Goal: Obtain resource: Download file/media

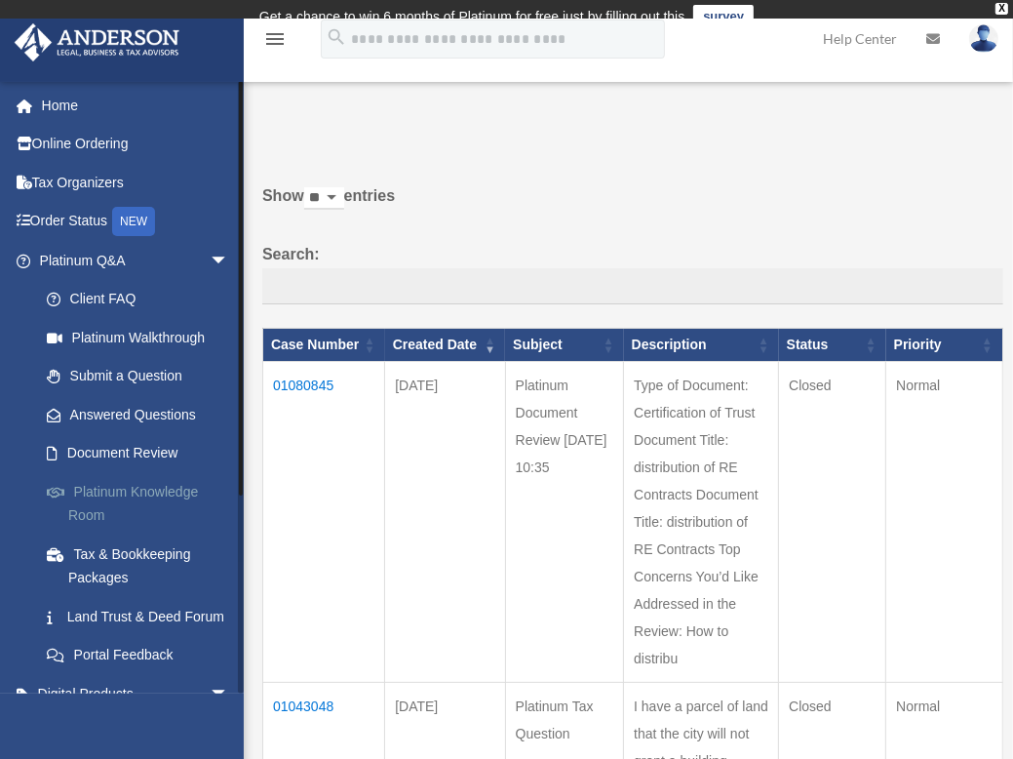
click at [107, 485] on link "Platinum Knowledge Room" at bounding box center [142, 503] width 231 height 62
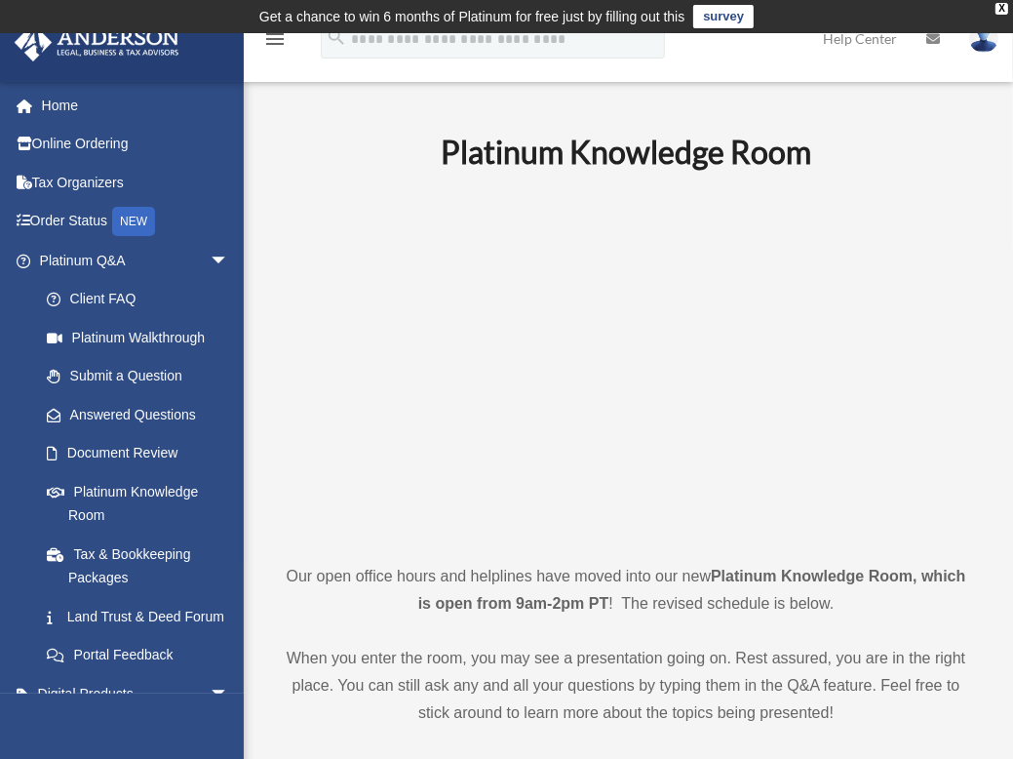
click at [963, 200] on p at bounding box center [626, 366] width 696 height 338
click at [967, 170] on h1 "Platinum Knowledge Room" at bounding box center [626, 153] width 696 height 44
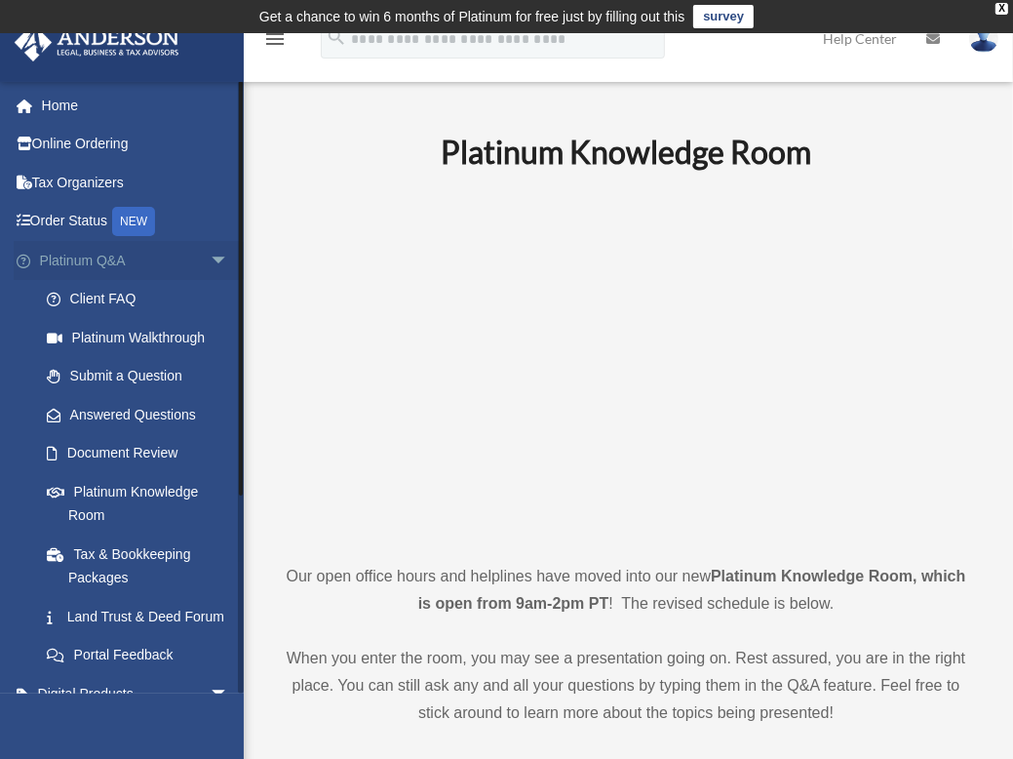
click at [98, 263] on link "Platinum Q&A arrow_drop_down" at bounding box center [136, 260] width 245 height 39
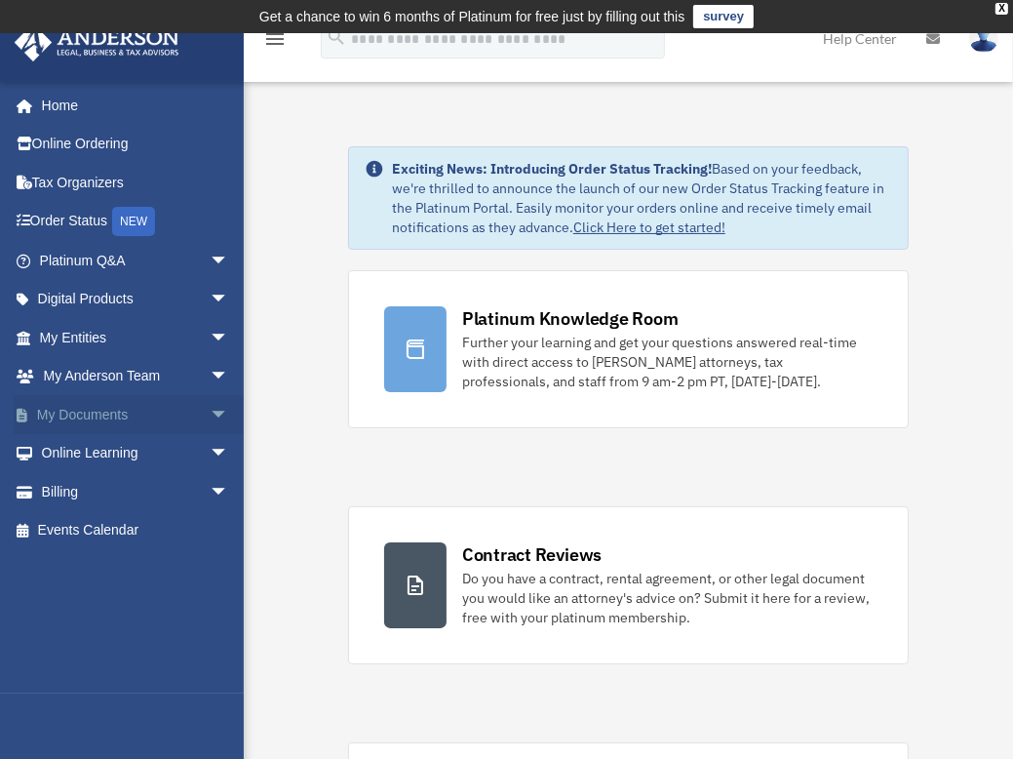
click at [76, 410] on link "My Documents arrow_drop_down" at bounding box center [136, 414] width 245 height 39
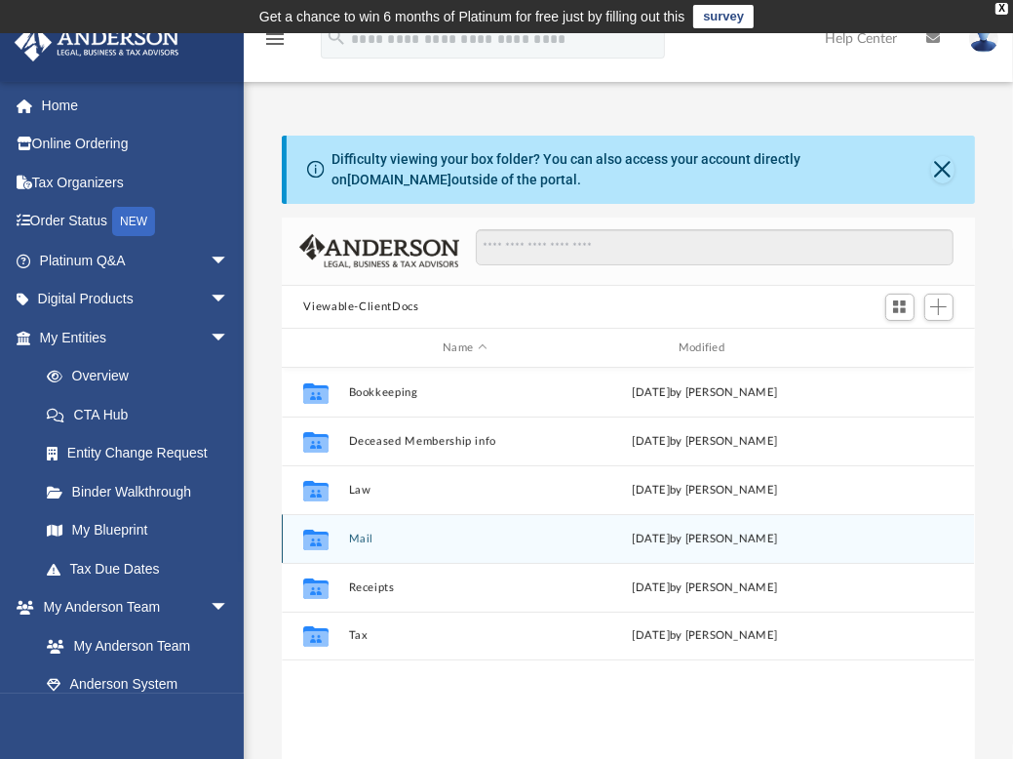
scroll to position [428, 678]
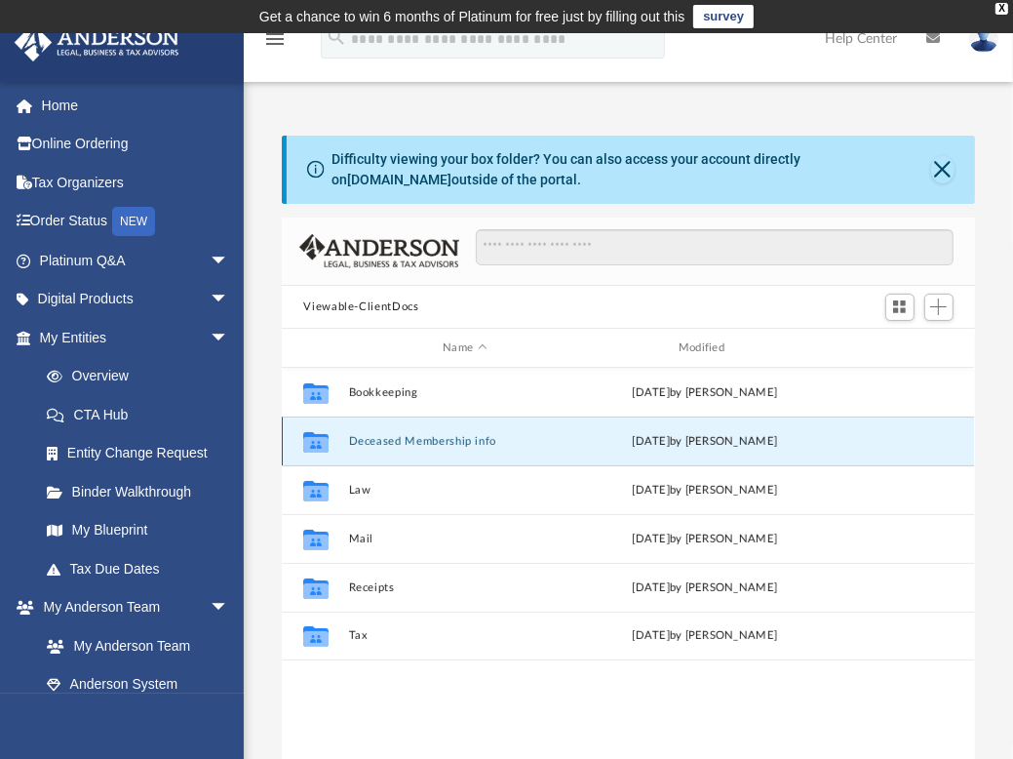
click at [420, 439] on button "Deceased Membership info" at bounding box center [465, 441] width 232 height 13
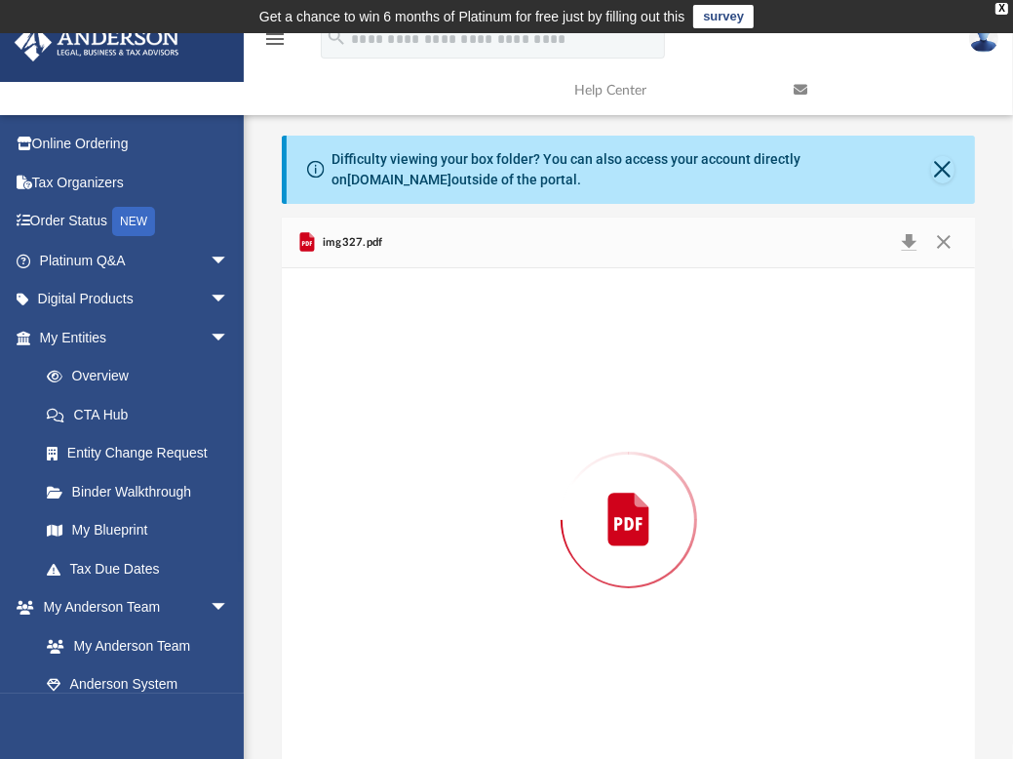
scroll to position [12, 0]
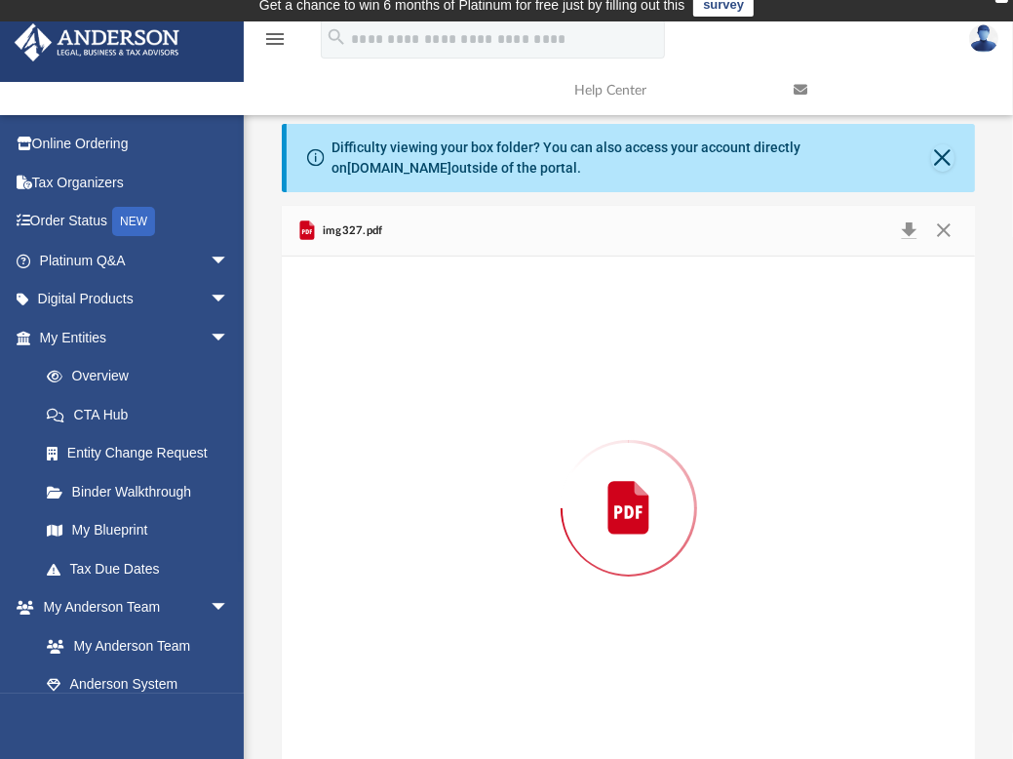
click at [420, 439] on div "Preview" at bounding box center [628, 508] width 692 height 503
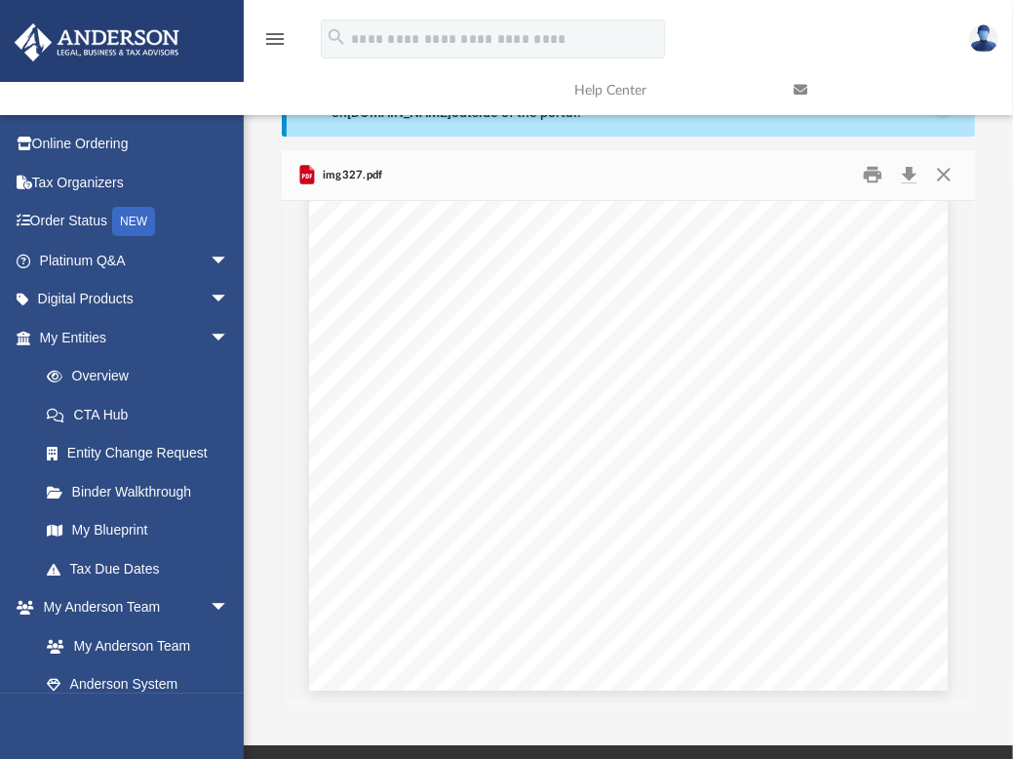
scroll to position [65, 0]
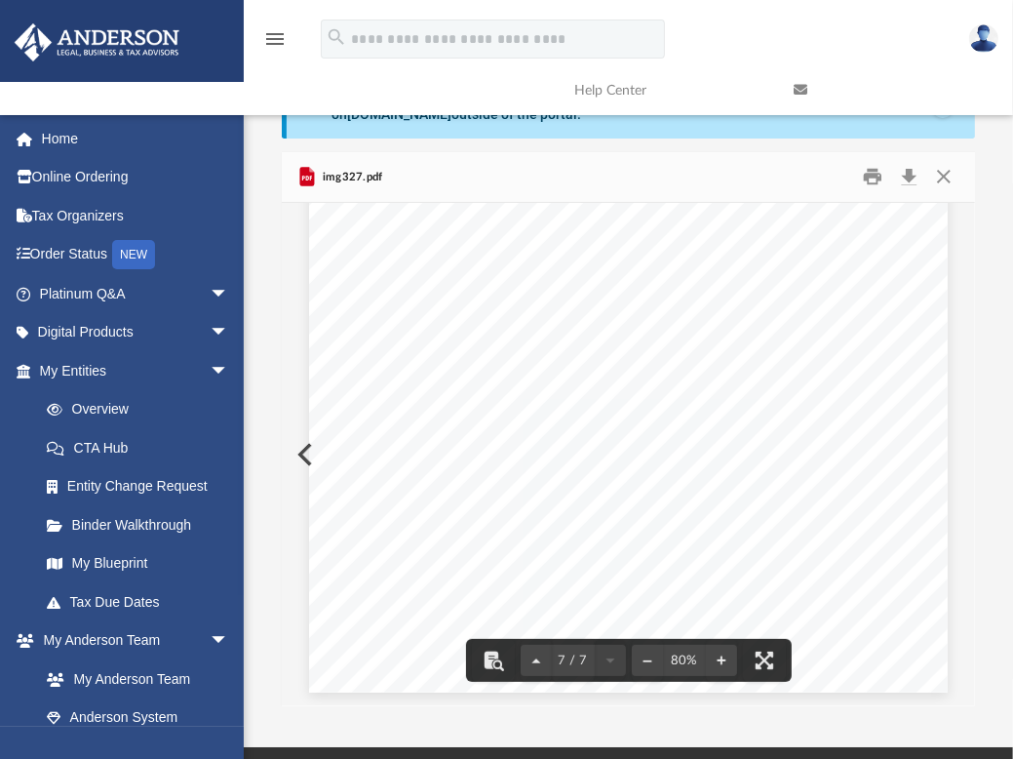
drag, startPoint x: 965, startPoint y: 655, endPoint x: 968, endPoint y: 568, distance: 87.9
click at [968, 568] on body "X Get a chance to win 6 months of Platinum for free just by filling out this su…" at bounding box center [506, 515] width 1013 height 1161
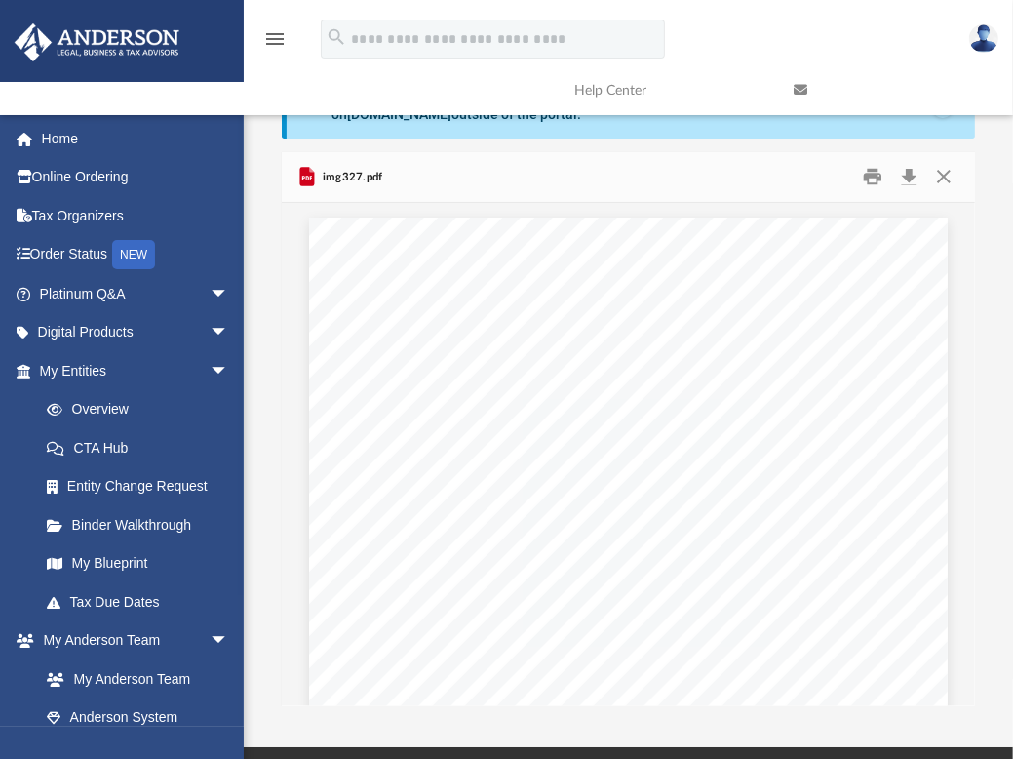
scroll to position [0, 0]
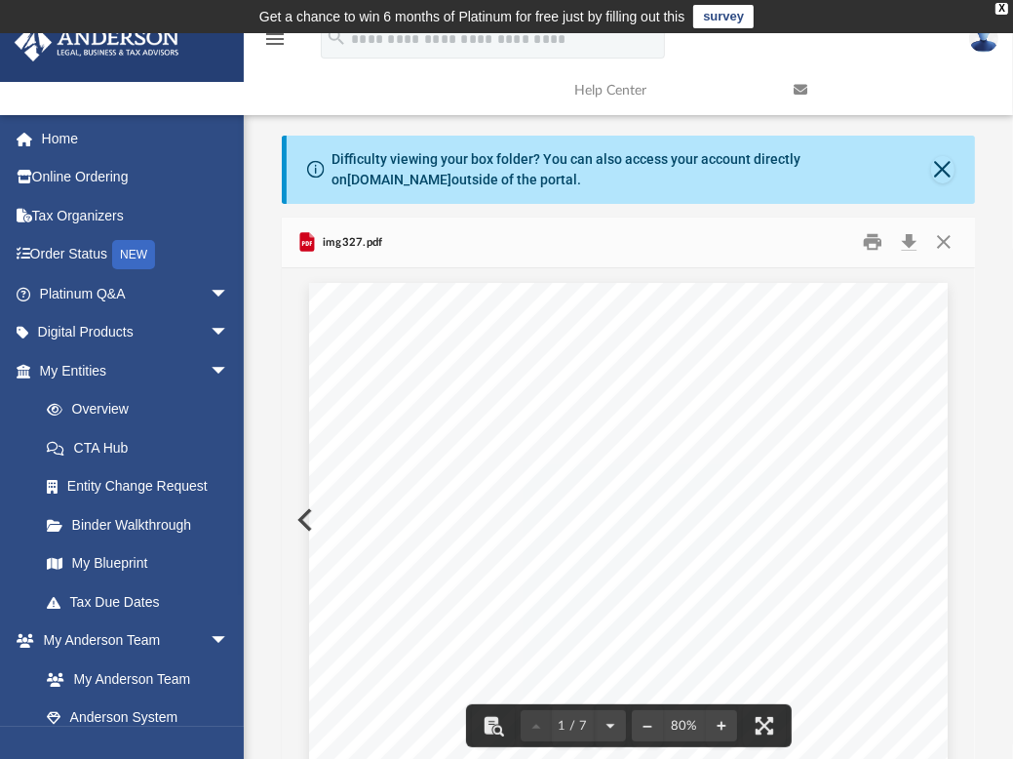
click at [361, 244] on span "img327.pdf" at bounding box center [351, 243] width 64 height 18
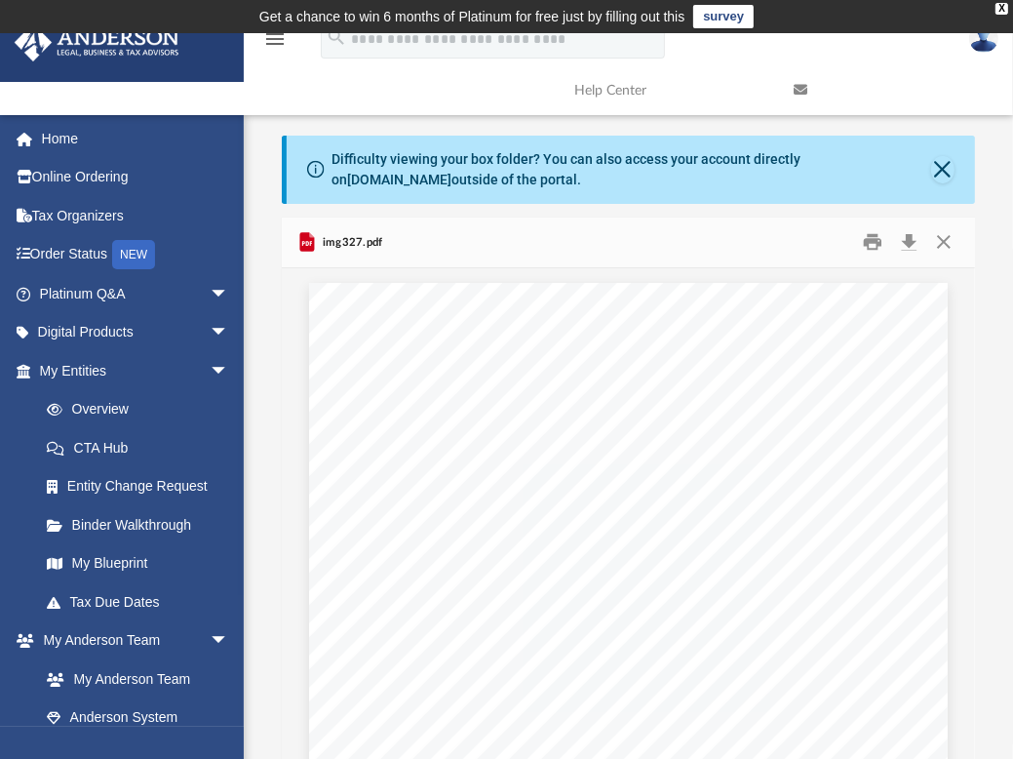
click at [354, 243] on span "img327.pdf" at bounding box center [351, 243] width 64 height 18
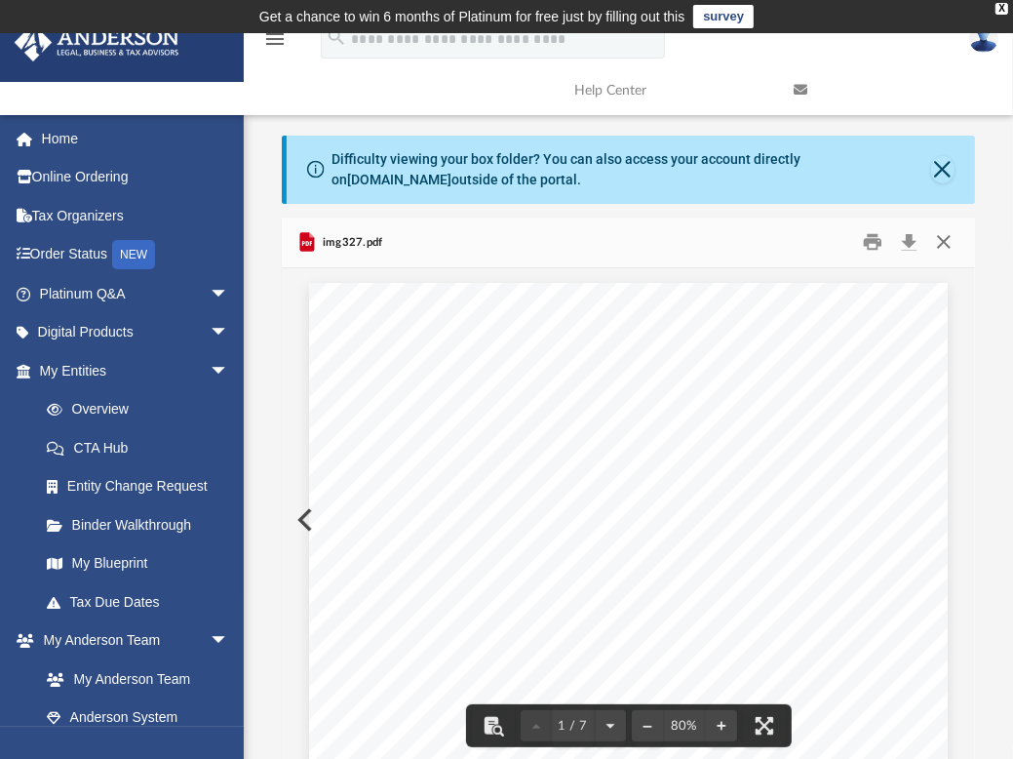
click at [943, 241] on button "Close" at bounding box center [944, 242] width 35 height 30
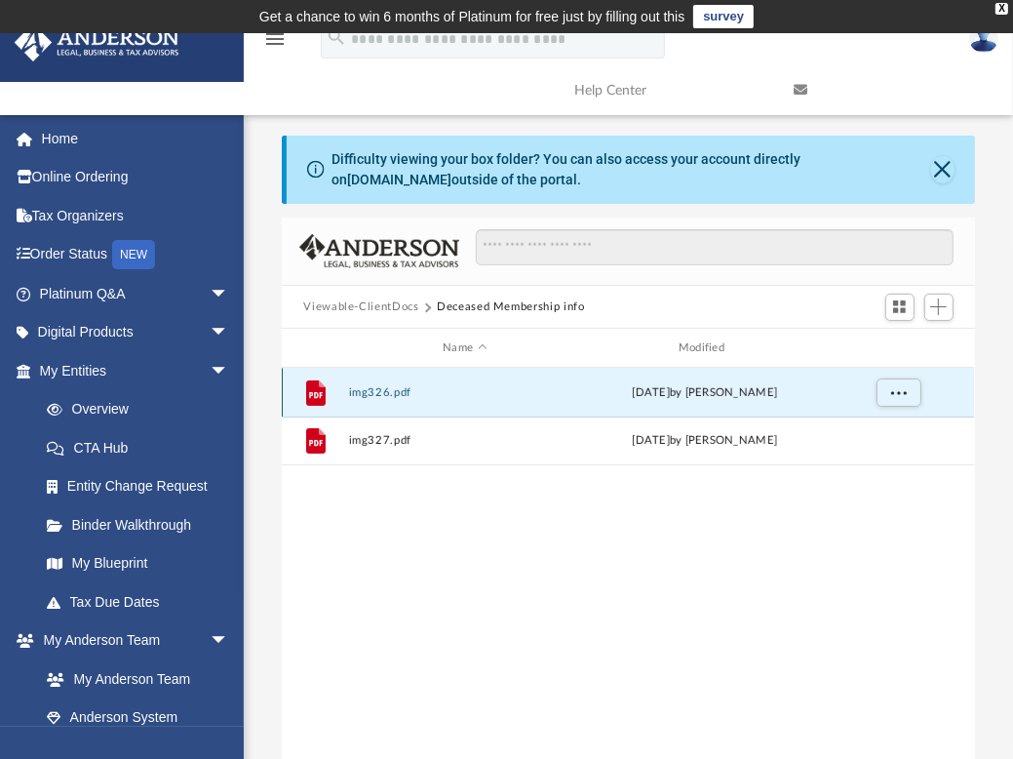
click at [495, 391] on button "img326.pdf" at bounding box center [465, 392] width 232 height 13
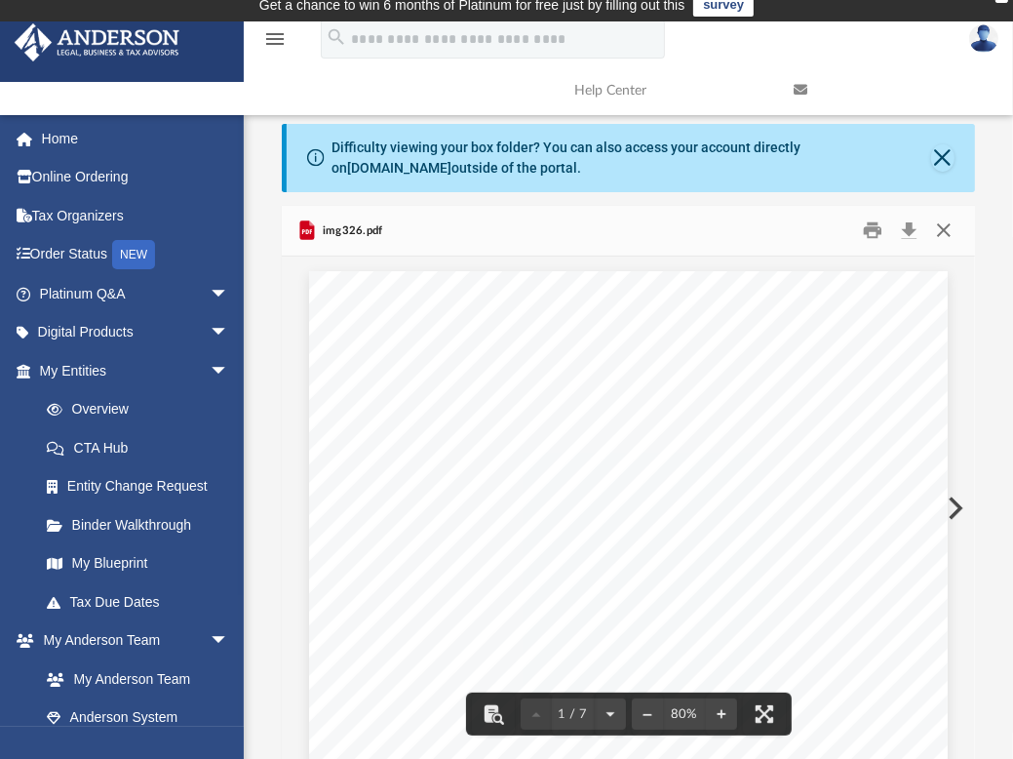
click at [947, 237] on button "Close" at bounding box center [944, 231] width 35 height 30
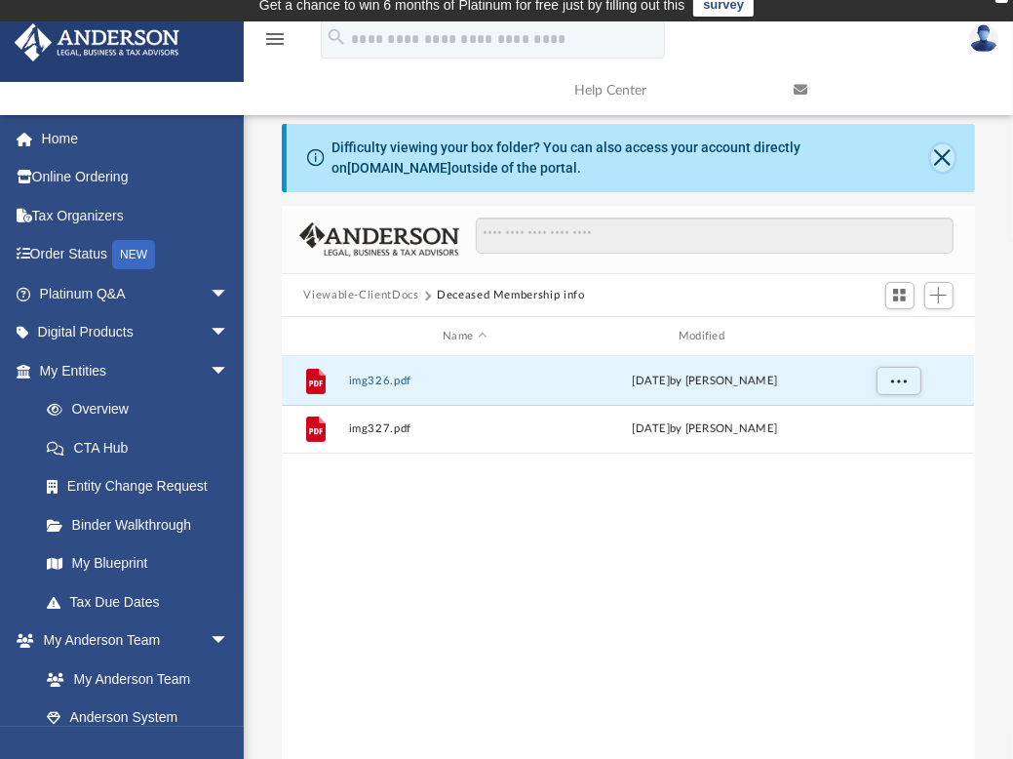
click at [942, 151] on button "Close" at bounding box center [942, 157] width 22 height 27
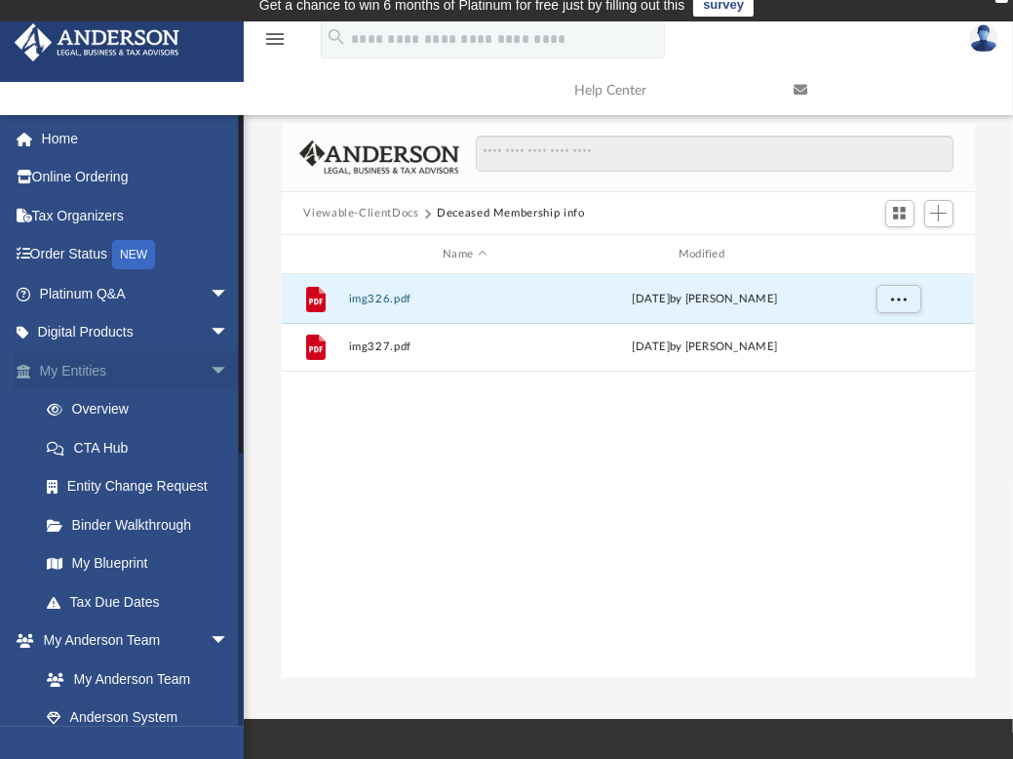
scroll to position [10, 0]
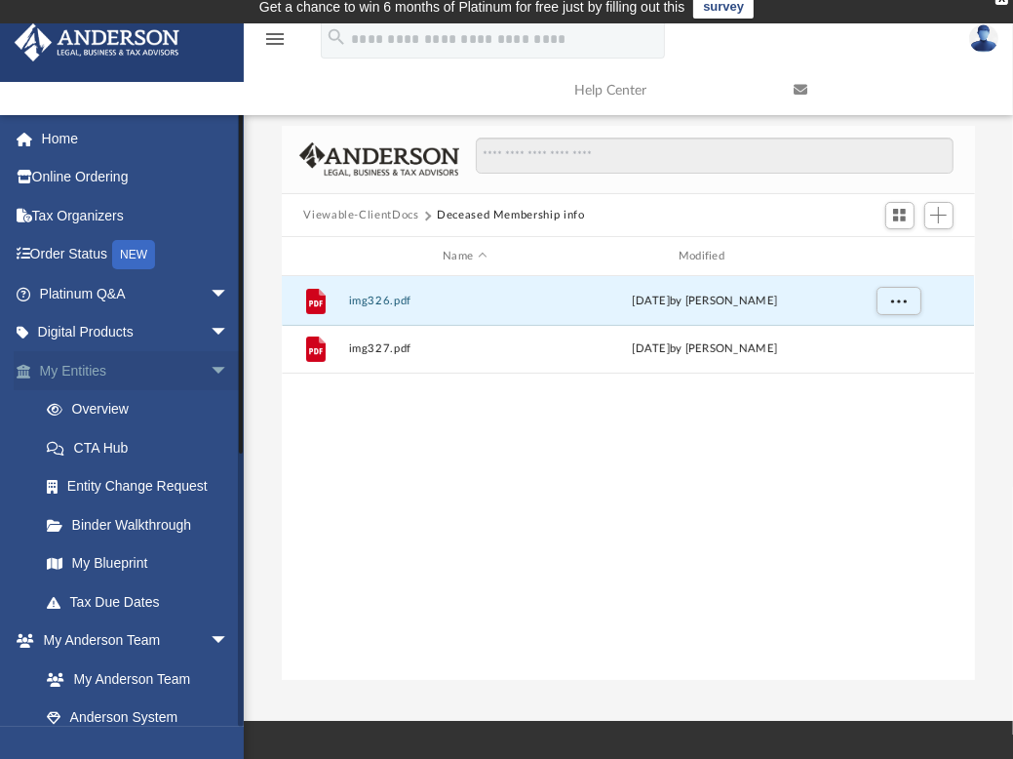
click at [210, 366] on span "arrow_drop_down" at bounding box center [229, 371] width 39 height 40
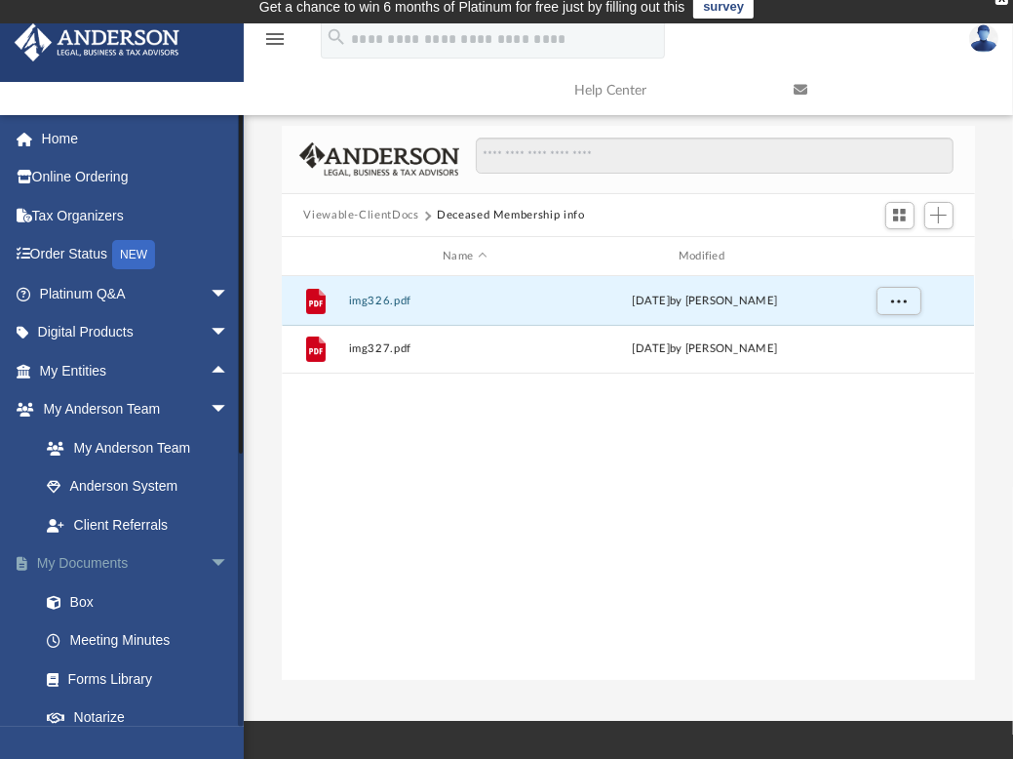
click at [90, 564] on link "My Documents arrow_drop_down" at bounding box center [136, 563] width 245 height 39
click at [210, 556] on span "arrow_drop_down" at bounding box center [229, 564] width 39 height 40
click at [210, 556] on span "arrow_drop_up" at bounding box center [229, 564] width 39 height 40
click at [81, 612] on link "Box" at bounding box center [142, 601] width 231 height 39
click at [102, 637] on link "Meeting Minutes" at bounding box center [142, 640] width 231 height 39
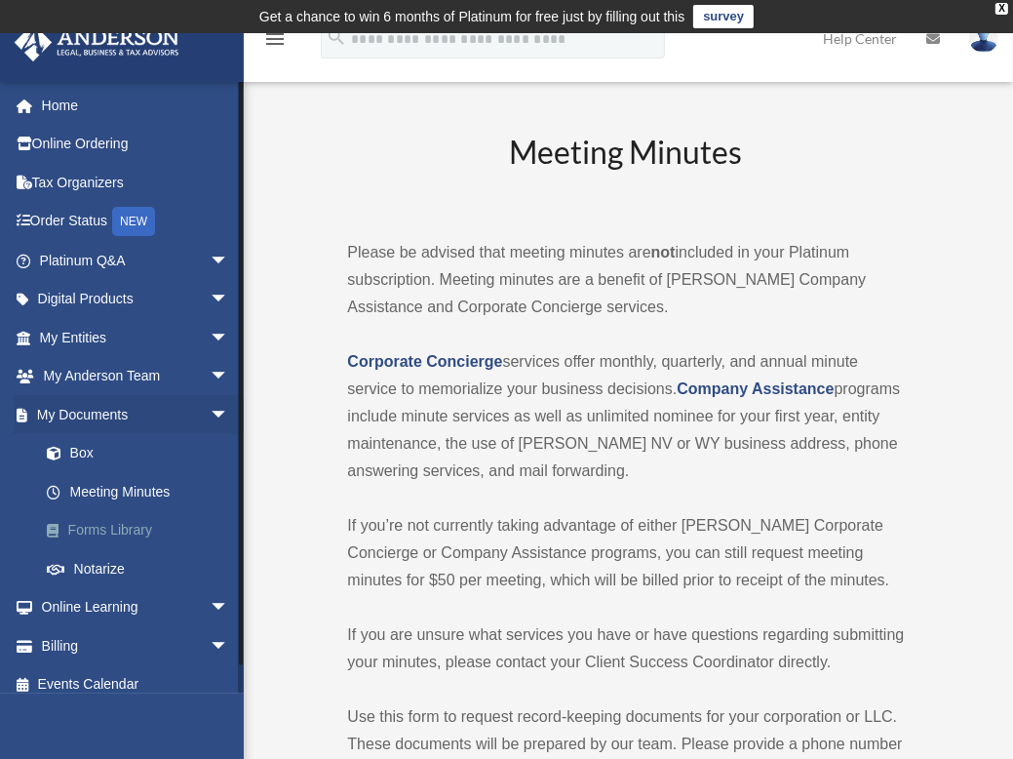
click at [102, 528] on link "Forms Library" at bounding box center [142, 530] width 231 height 39
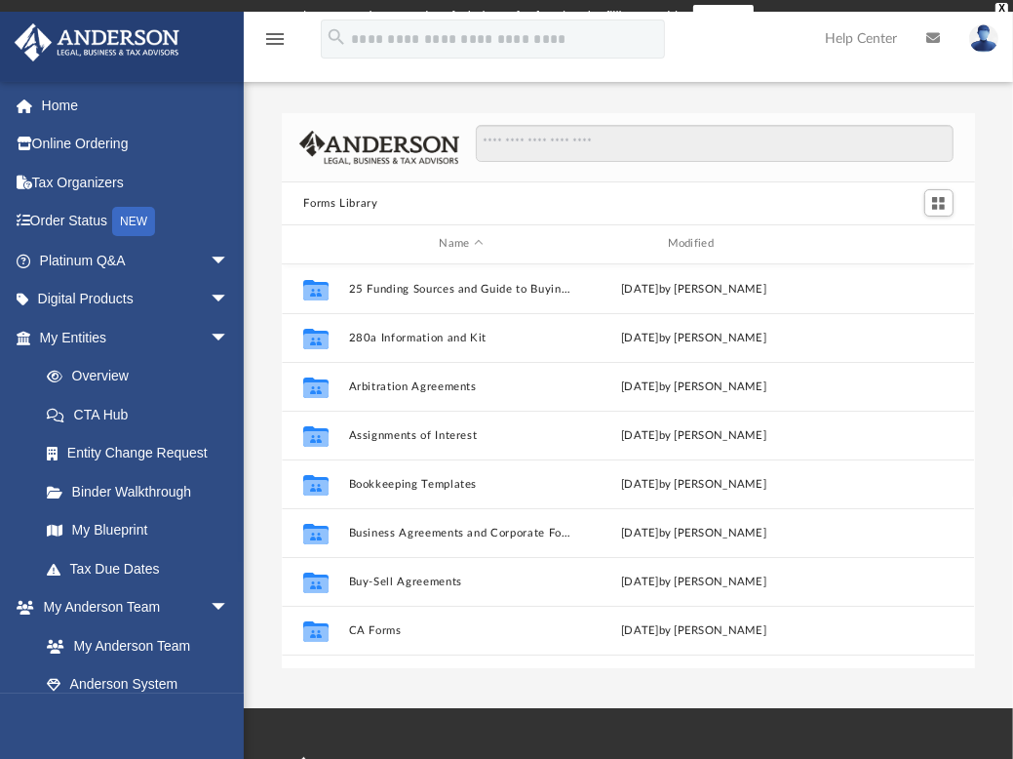
scroll to position [428, 678]
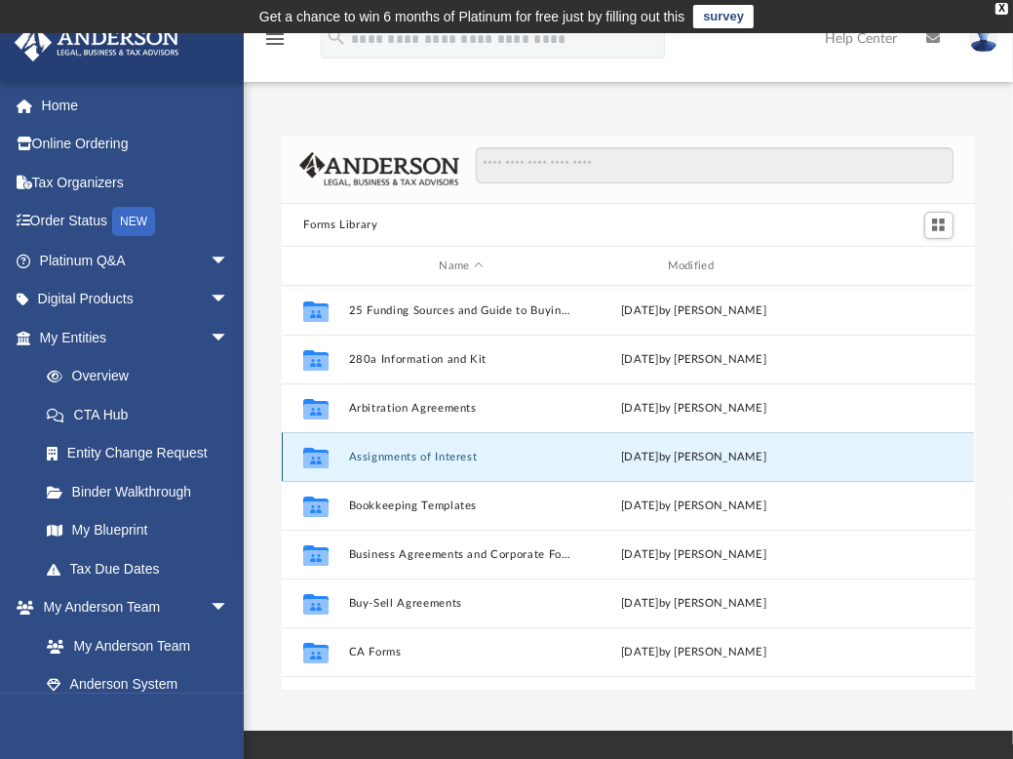
click at [429, 452] on button "Assignments of Interest" at bounding box center [461, 457] width 224 height 13
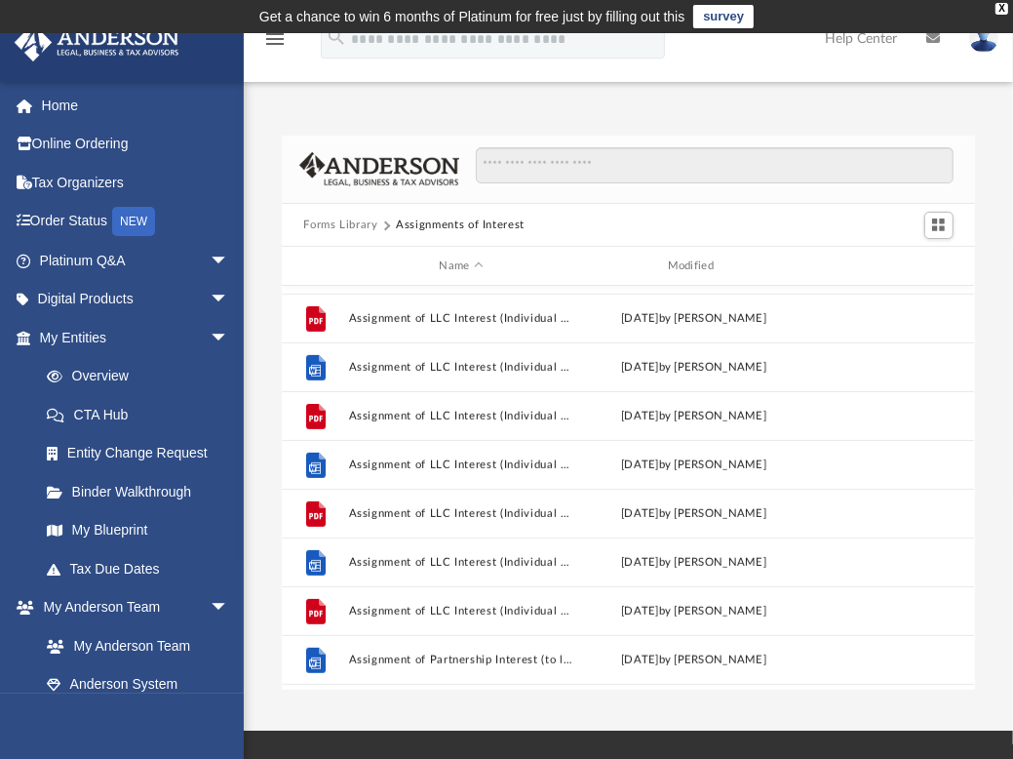
scroll to position [621, 0]
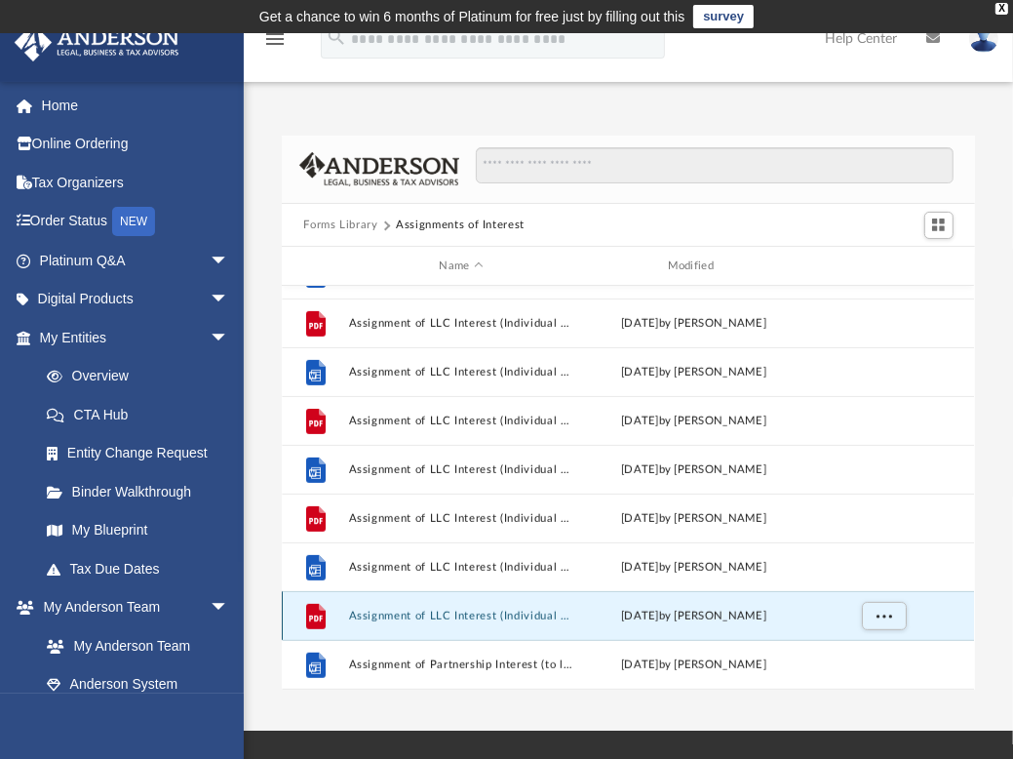
click at [481, 611] on button "Assignment of LLC Interest (Individual to Living Trust ).pdf" at bounding box center [461, 616] width 224 height 13
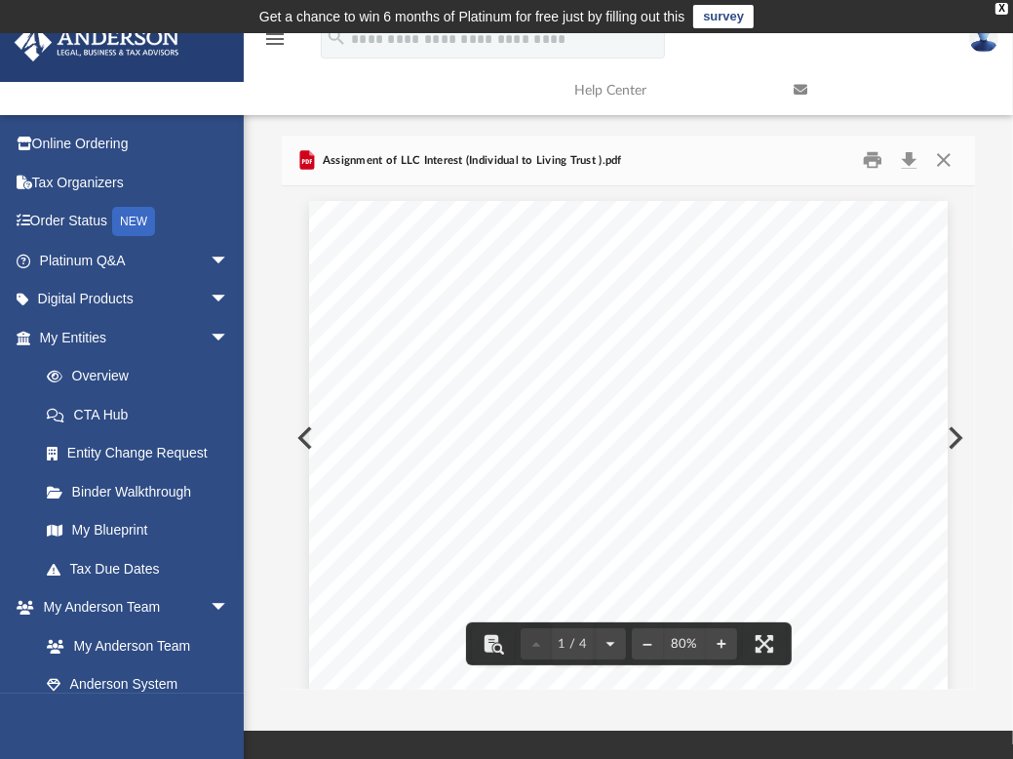
click at [309, 441] on div "ASSIGNMENT AND ASSUMPTION OF MEMBERSHIP INTEREST THIS ASSIGNMENT AND ASSUMPTION…" at bounding box center [628, 614] width 639 height 827
click at [950, 434] on button "Preview" at bounding box center [953, 438] width 43 height 55
click at [309, 433] on div "Assignment of Limited Partnership Interest Page 1 of 2 AGREEMENT AND ASSIGNMENT…" at bounding box center [628, 614] width 639 height 827
click at [296, 436] on button "Preview" at bounding box center [303, 438] width 43 height 55
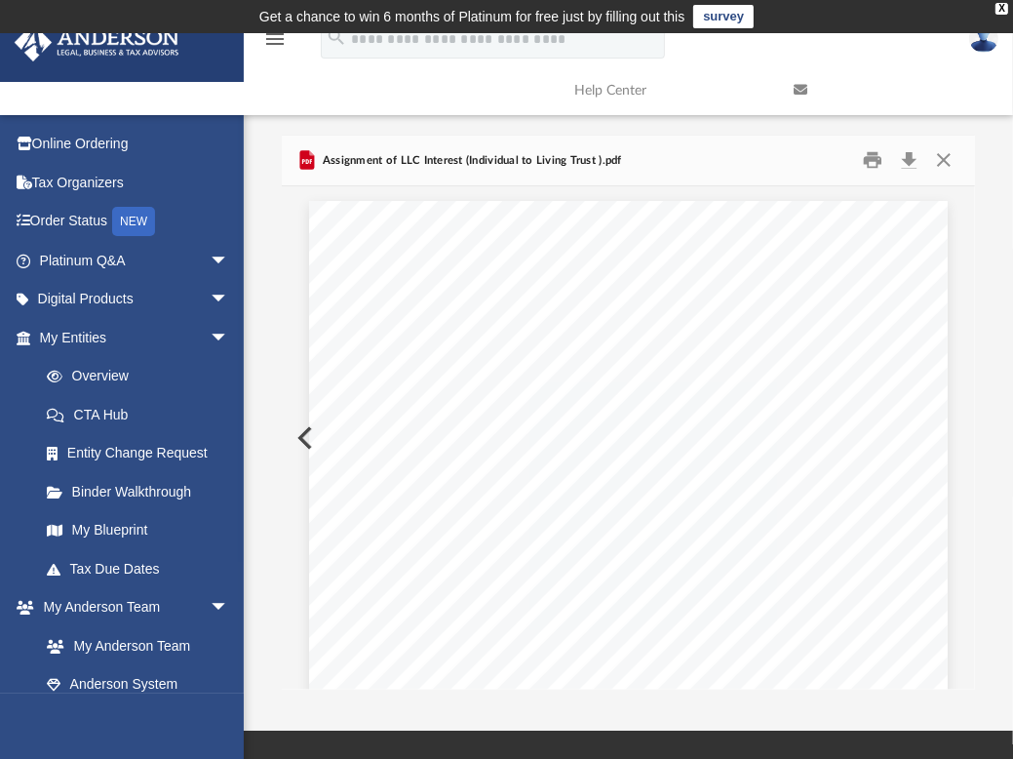
click at [296, 436] on button "Preview" at bounding box center [303, 438] width 43 height 55
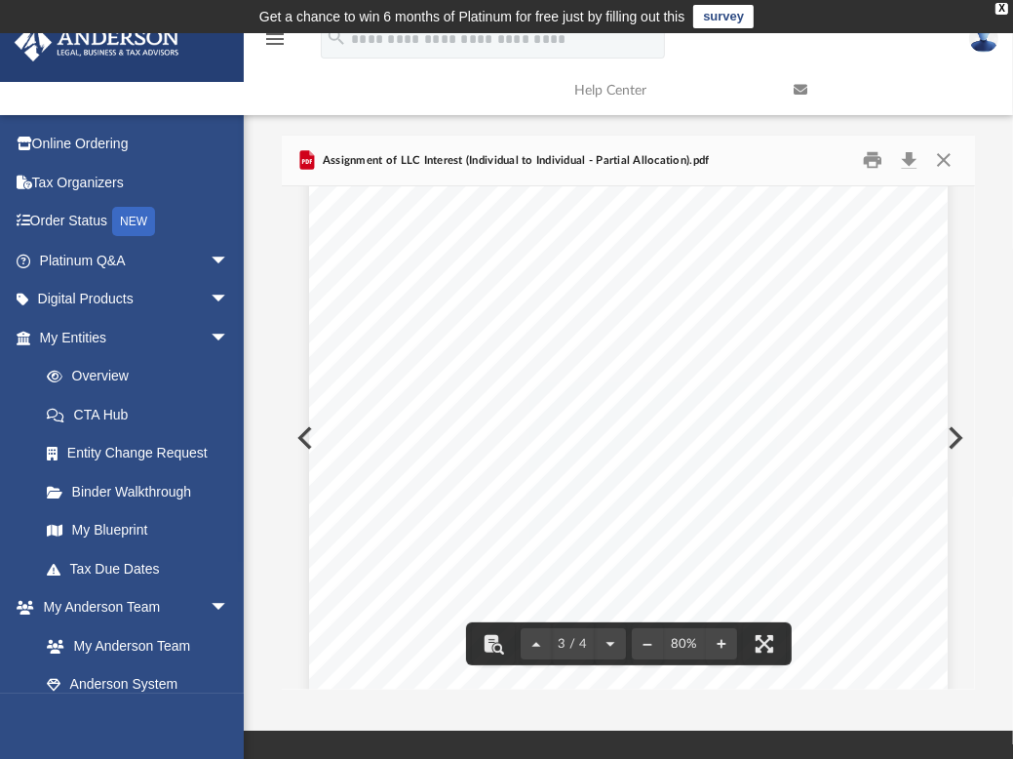
click at [309, 428] on div "SAMPLE FOR INSTRUCTIONAL PURPOSES ONLY THIS ASSIGNMENT AND ASSUMPTION OF MEMBER…" at bounding box center [628, 512] width 639 height 827
click at [300, 435] on button "Preview" at bounding box center [303, 438] width 43 height 55
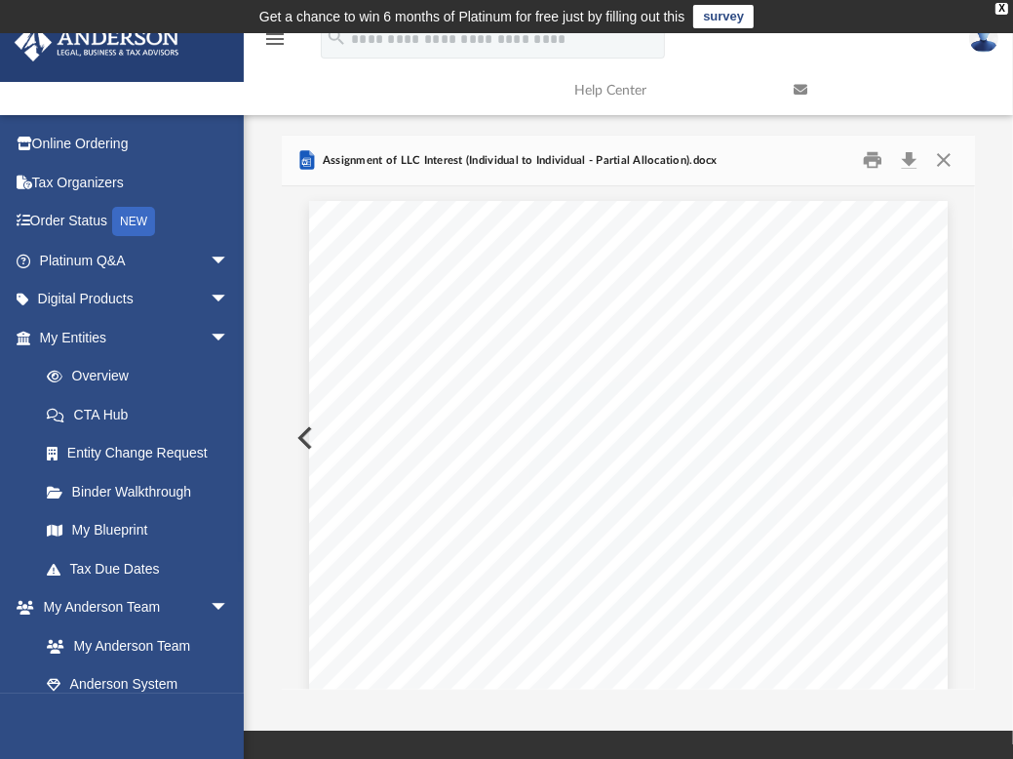
click at [300, 435] on button "Preview" at bounding box center [303, 438] width 43 height 55
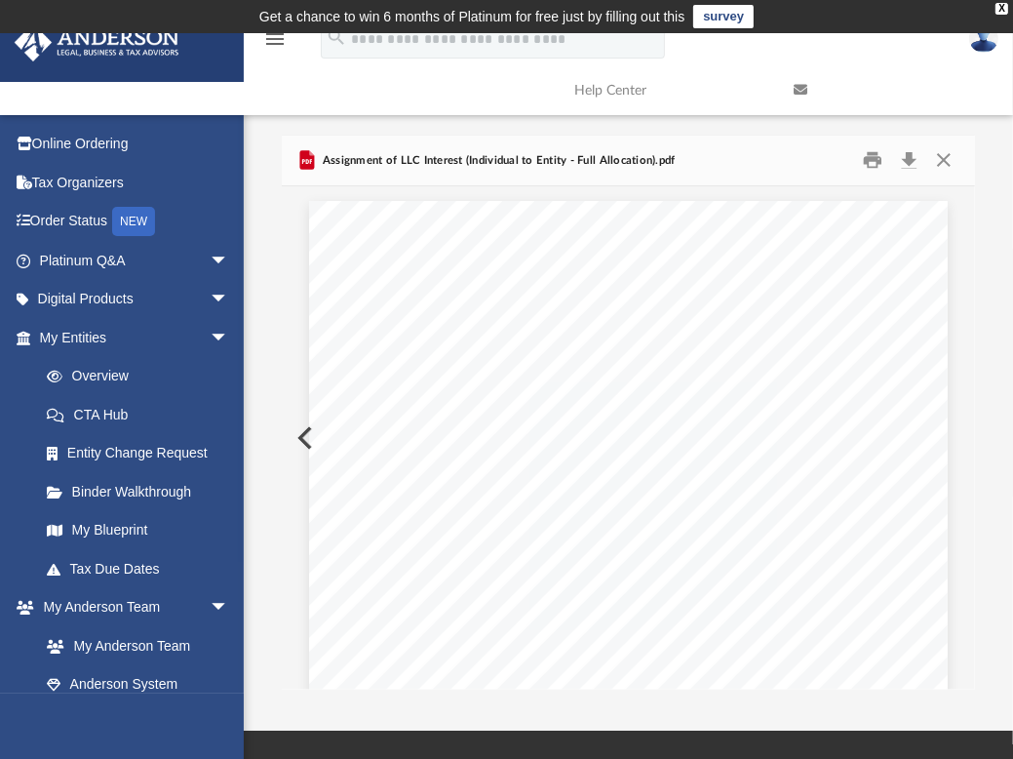
click at [300, 435] on button "Preview" at bounding box center [303, 438] width 43 height 55
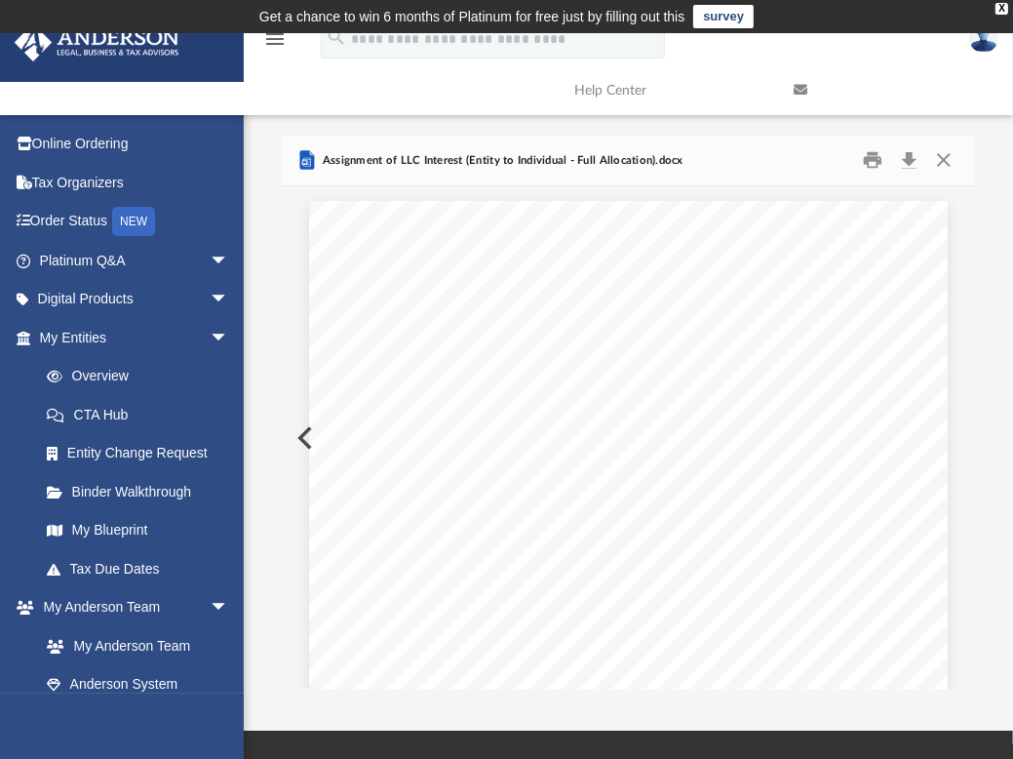
click at [300, 435] on button "Preview" at bounding box center [303, 438] width 43 height 55
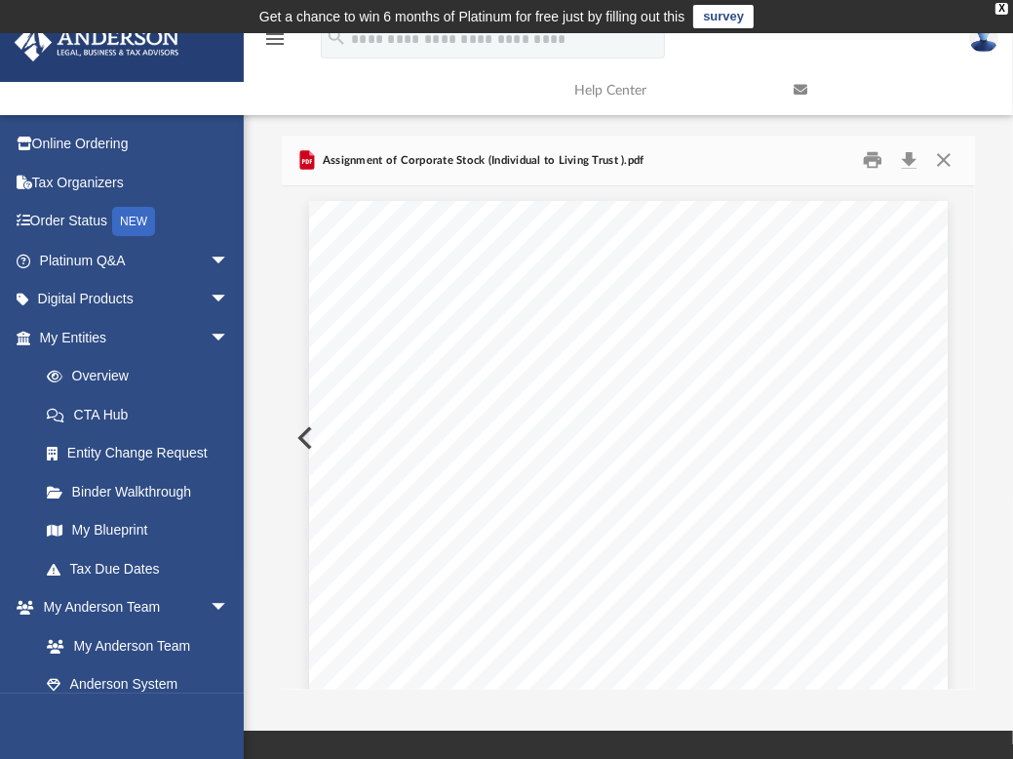
click at [300, 435] on button "Preview" at bounding box center [303, 438] width 43 height 55
click at [957, 437] on button "Preview" at bounding box center [953, 438] width 43 height 55
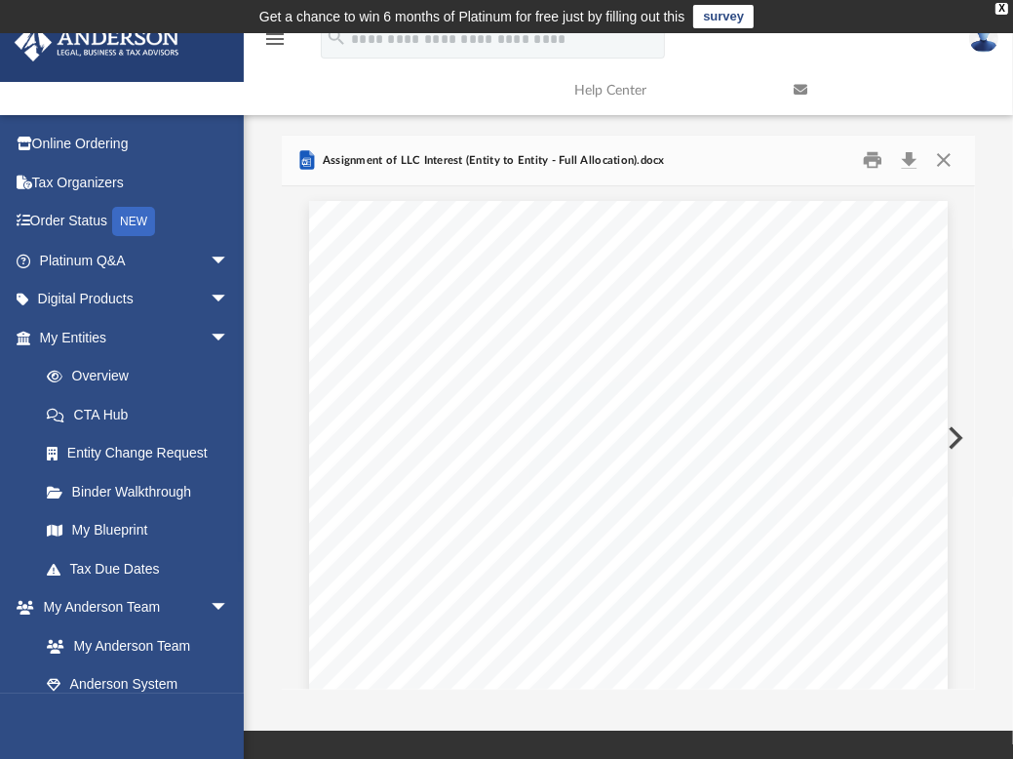
click at [957, 437] on button "Preview" at bounding box center [953, 438] width 43 height 55
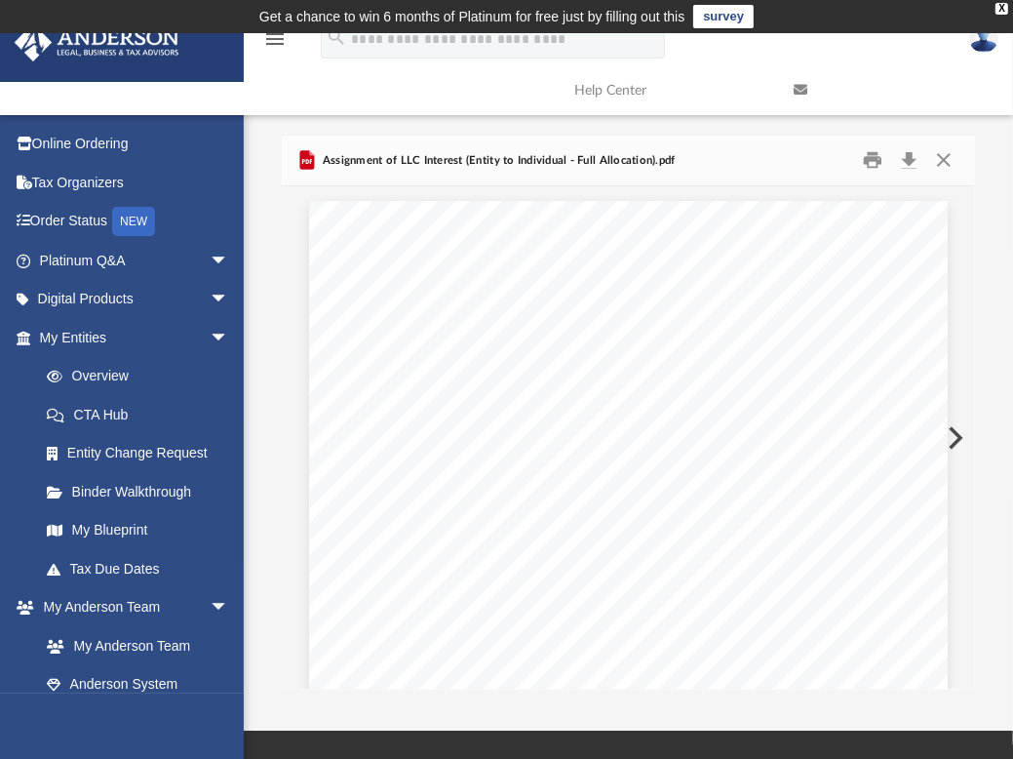
click at [957, 437] on button "Preview" at bounding box center [953, 438] width 43 height 55
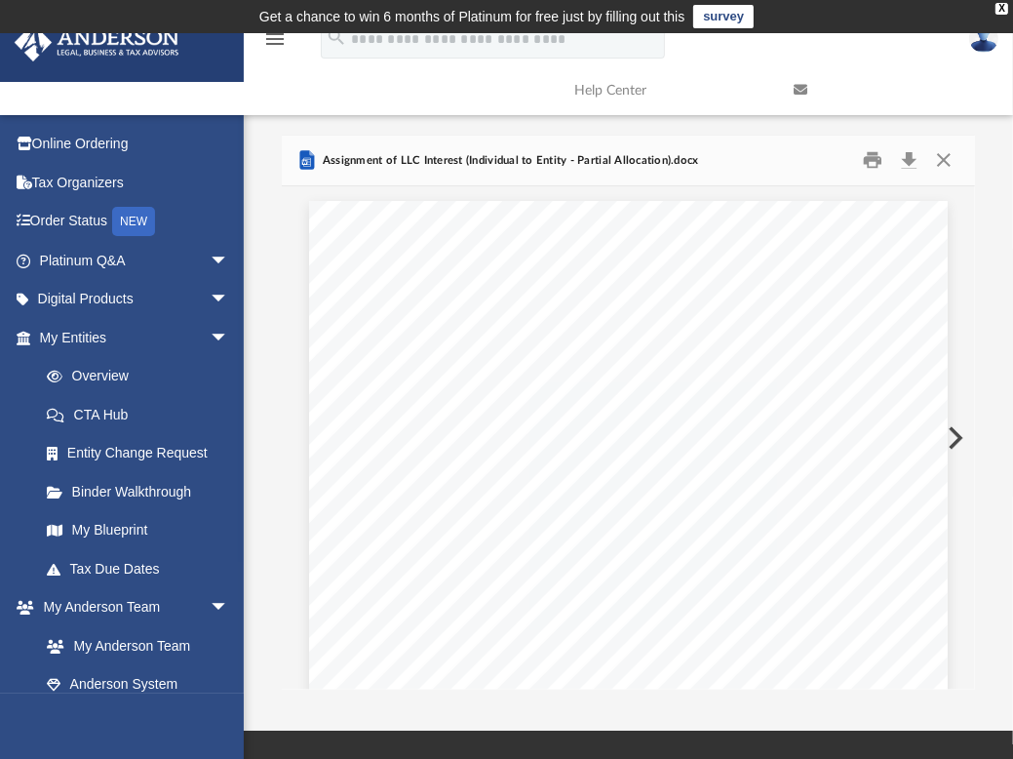
click at [957, 437] on button "Preview" at bounding box center [953, 438] width 43 height 55
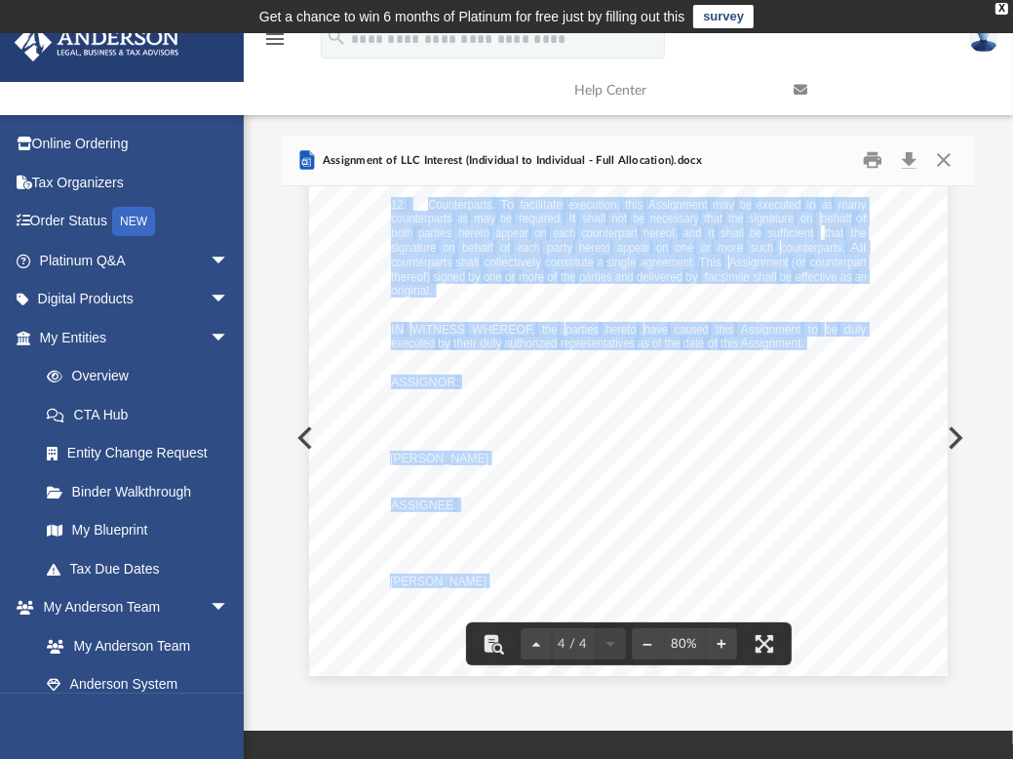
drag, startPoint x: 967, startPoint y: 644, endPoint x: 969, endPoint y: 616, distance: 27.4
click at [969, 616] on body "X Get a chance to win 6 months of Platinum for free just by filling out this su…" at bounding box center [506, 539] width 1013 height 1079
drag, startPoint x: 969, startPoint y: 616, endPoint x: 869, endPoint y: 504, distance: 150.6
click at [869, 504] on div "(b) that Assignee has such knowledge and experience in business and financial m…" at bounding box center [628, 262] width 639 height 827
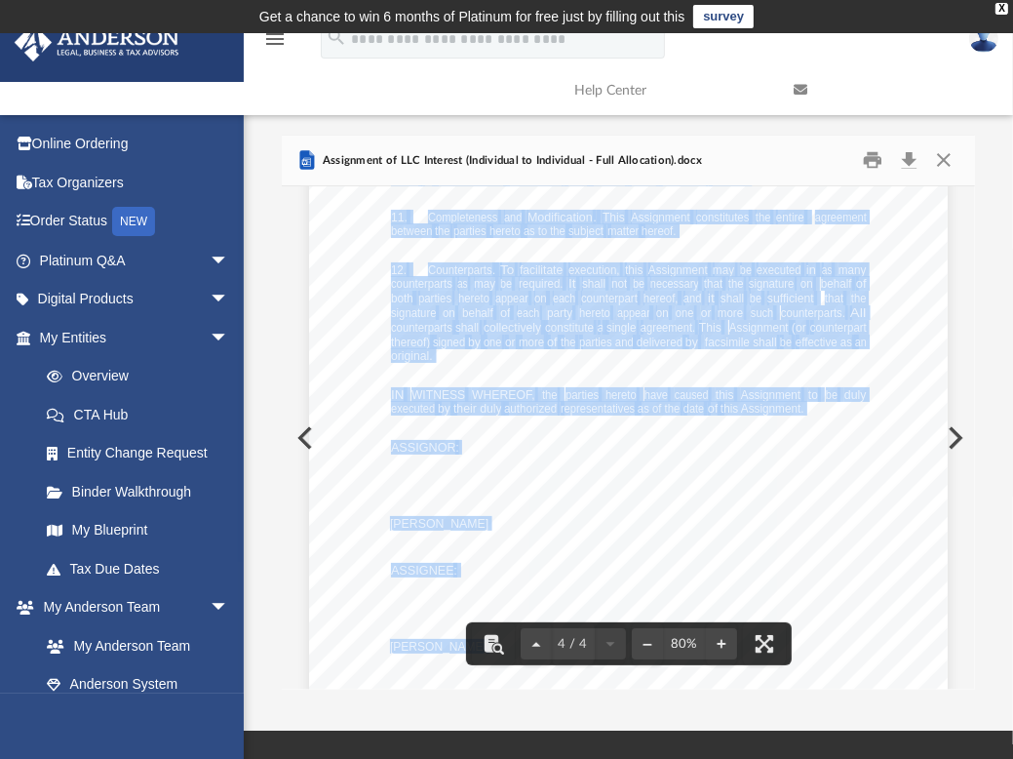
scroll to position [2842, 0]
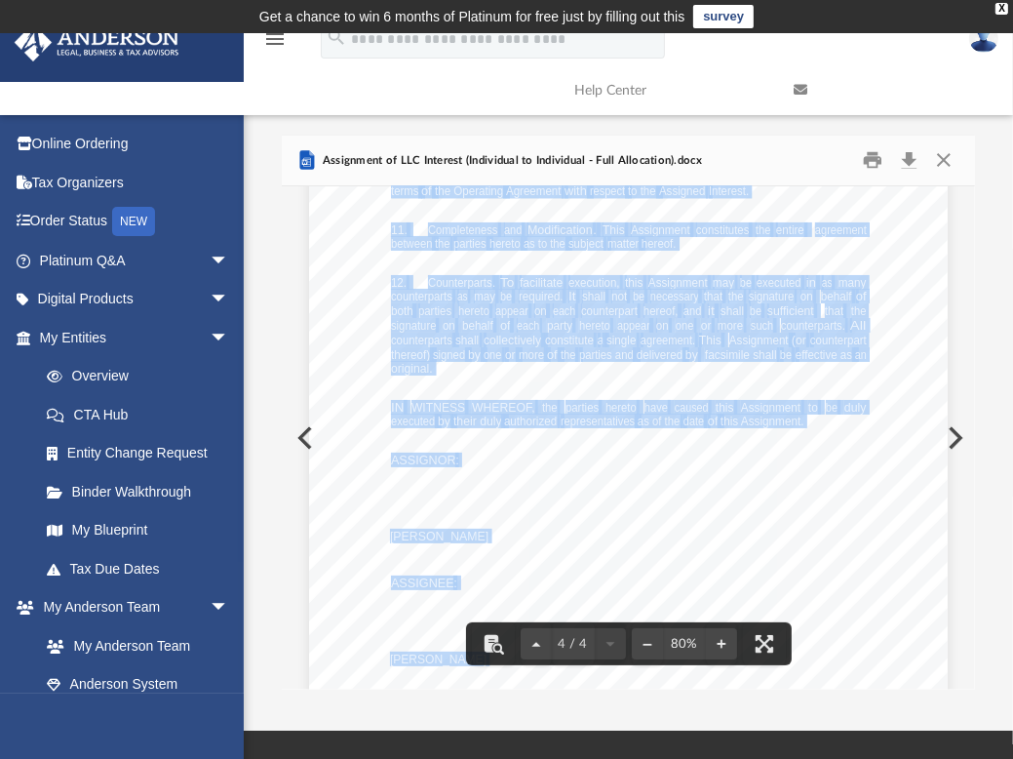
click at [800, 321] on span "counterparts." at bounding box center [813, 326] width 64 height 13
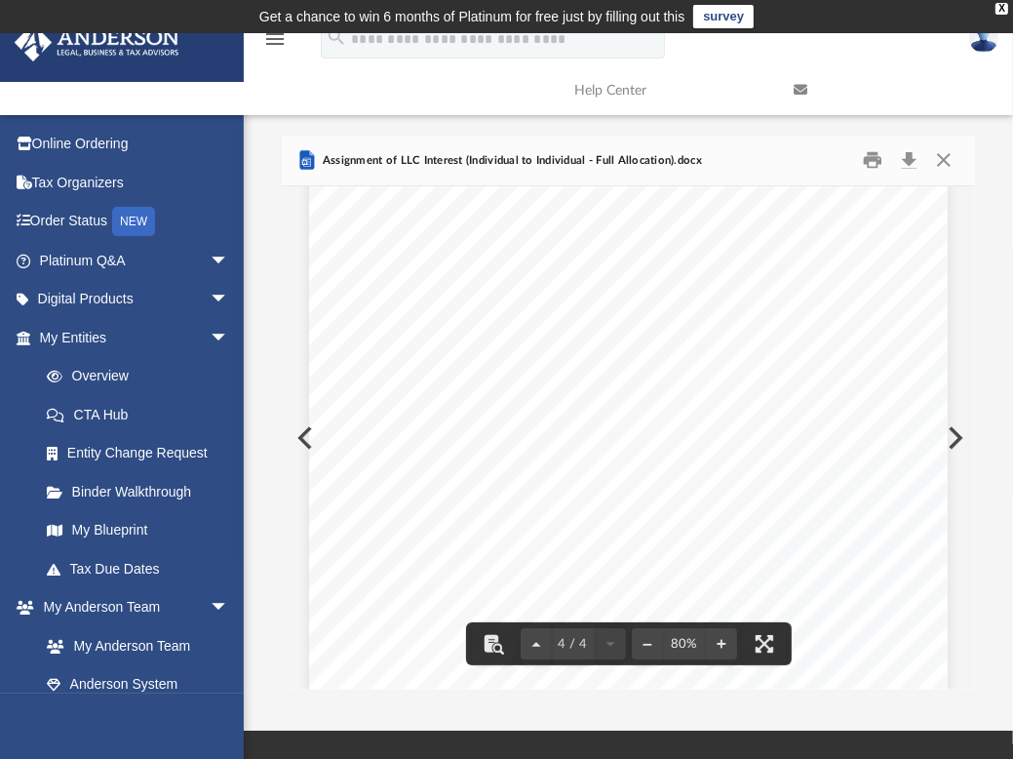
click at [740, 434] on div "(b) that Assignee has such knowledge and experience in business and financial m…" at bounding box center [628, 340] width 639 height 827
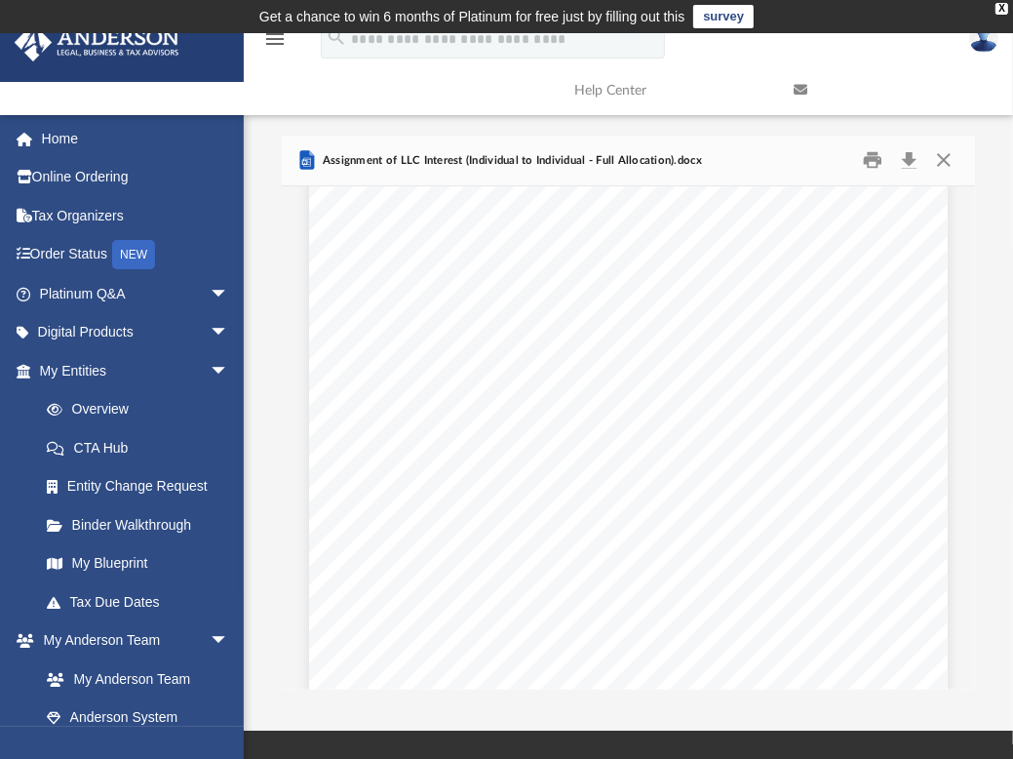
scroll to position [78, 0]
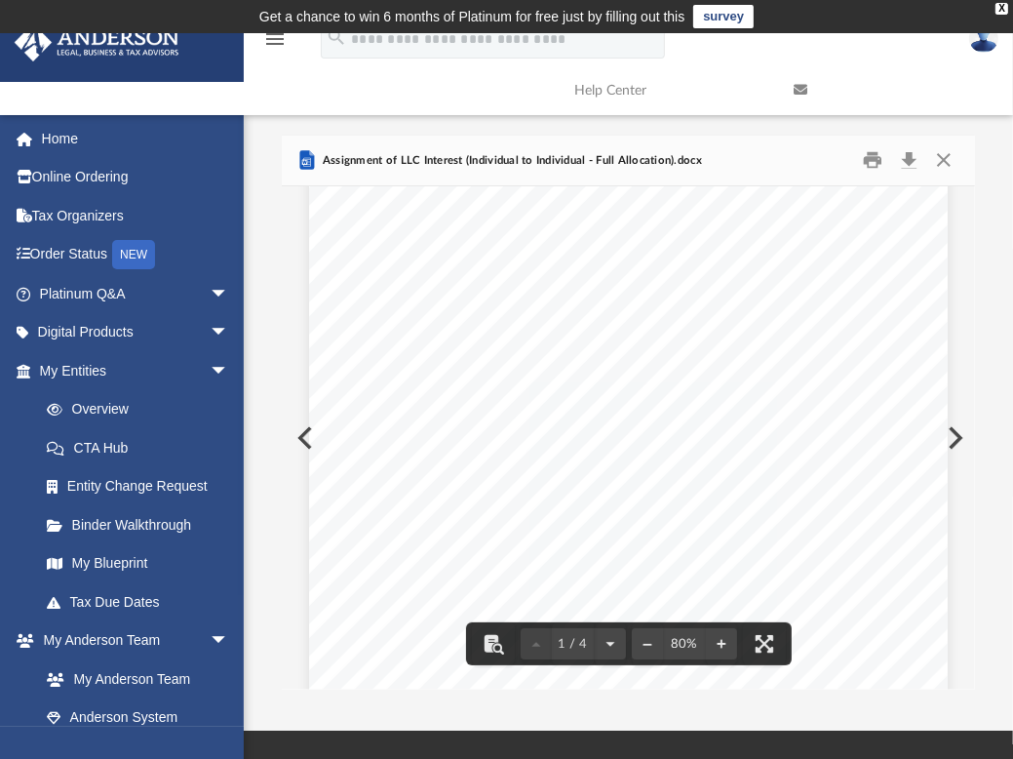
click at [554, 216] on span "____________________" at bounding box center [607, 219] width 125 height 13
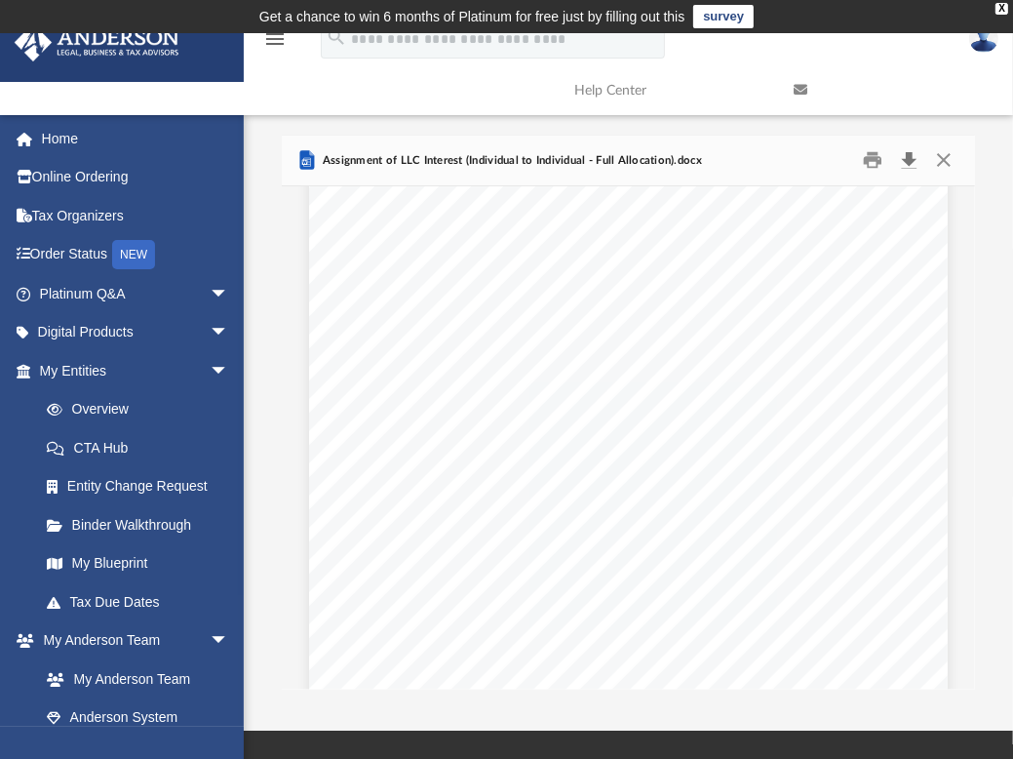
click at [909, 157] on button "Download" at bounding box center [909, 160] width 35 height 30
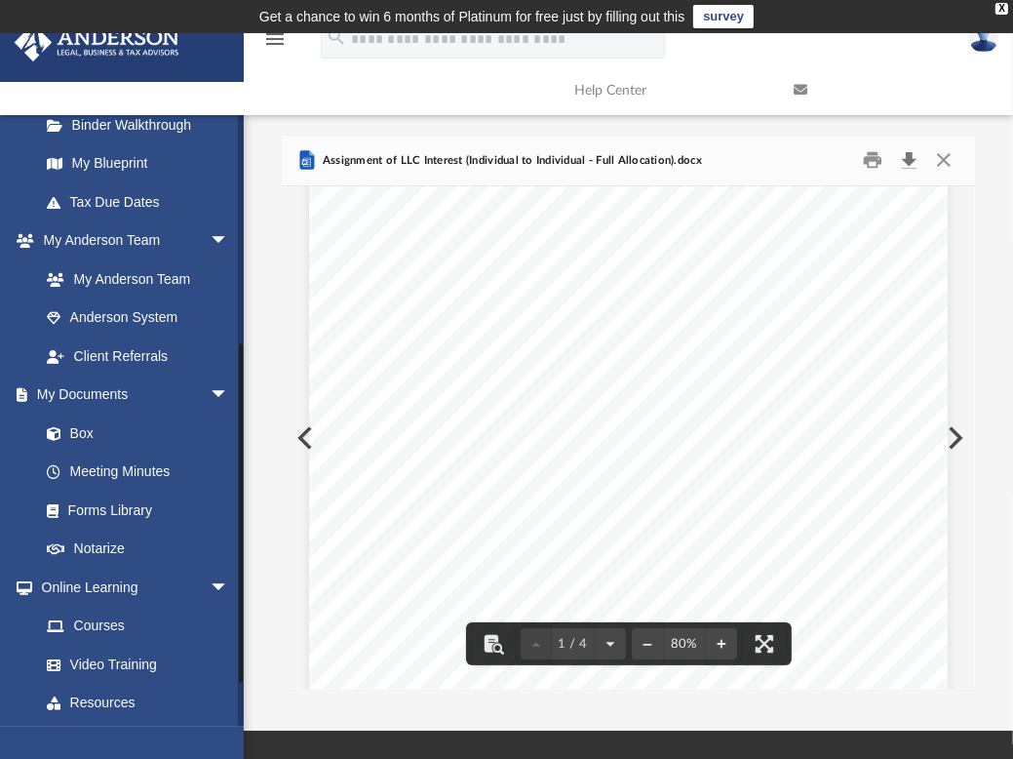
scroll to position [394, 0]
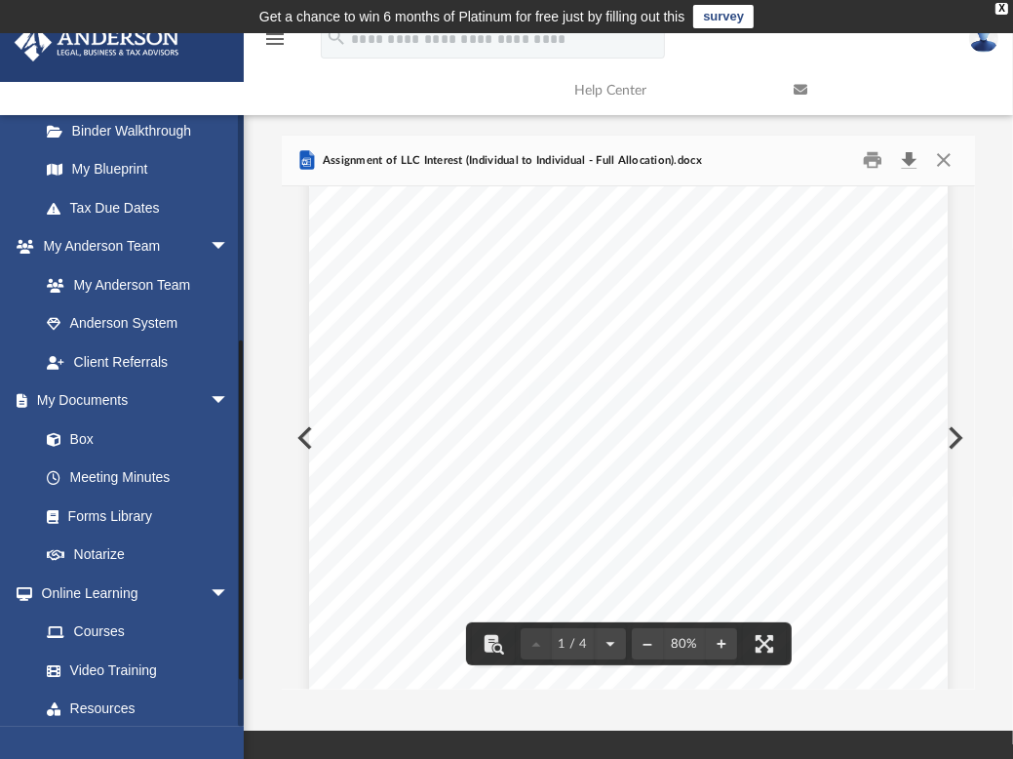
drag, startPoint x: 241, startPoint y: 364, endPoint x: 281, endPoint y: 590, distance: 229.8
click at [281, 590] on div "App ecarpenter@kcvl.com Sign Out ecarpenter@kcvl.com Home Online Ordering Tax O…" at bounding box center [506, 382] width 1013 height 616
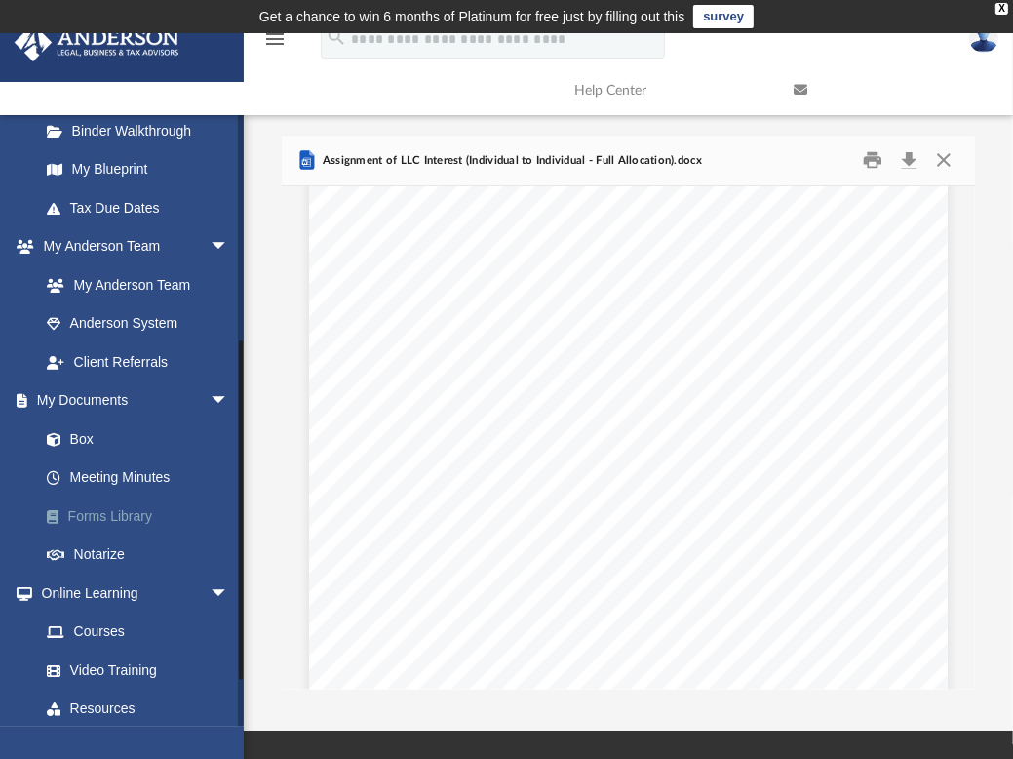
click at [129, 517] on link "Forms Library" at bounding box center [142, 515] width 231 height 39
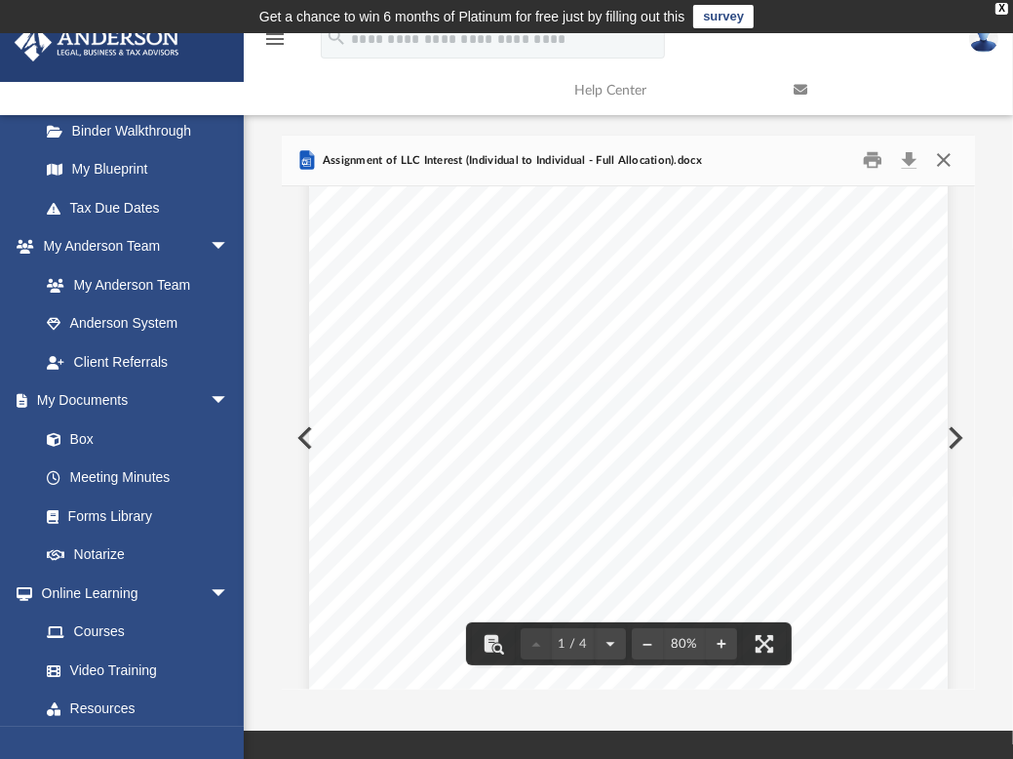
click at [956, 157] on button "Close" at bounding box center [944, 160] width 35 height 30
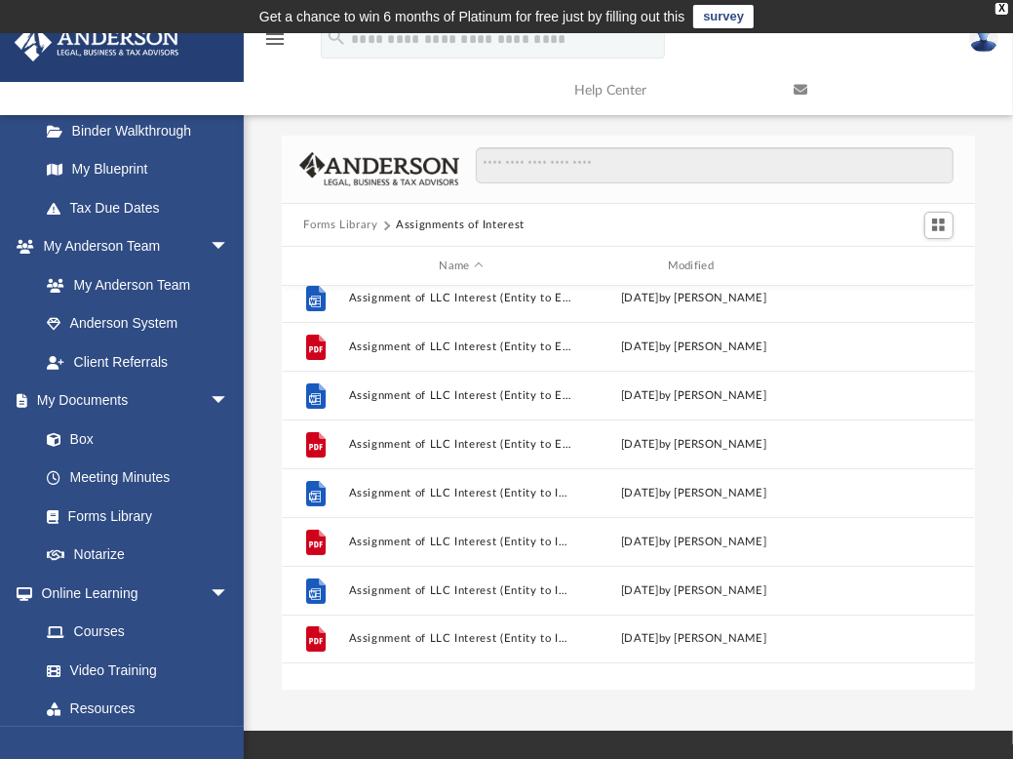
scroll to position [0, 0]
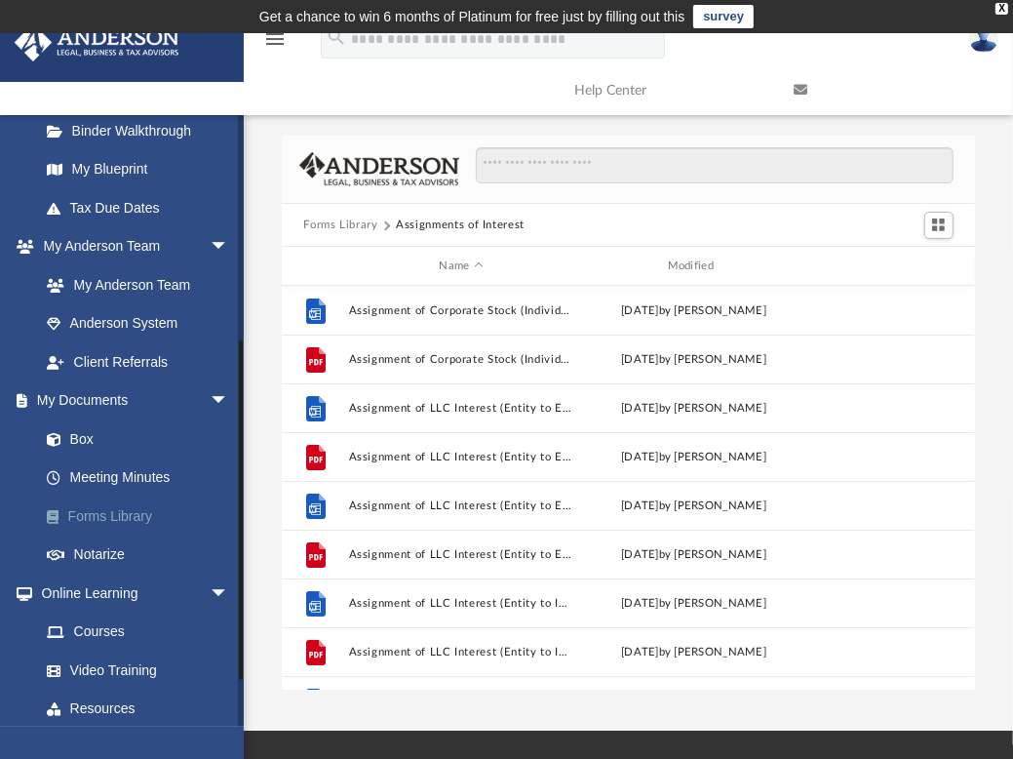
click at [124, 504] on link "Forms Library" at bounding box center [142, 515] width 231 height 39
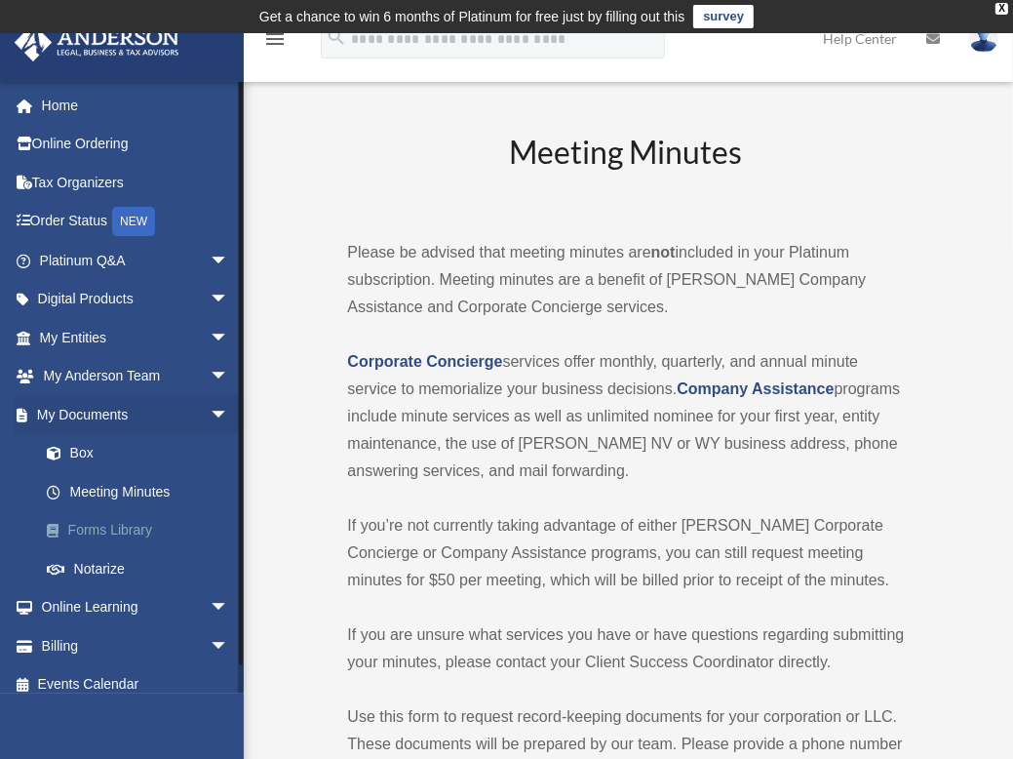
click at [124, 525] on link "Forms Library" at bounding box center [142, 530] width 231 height 39
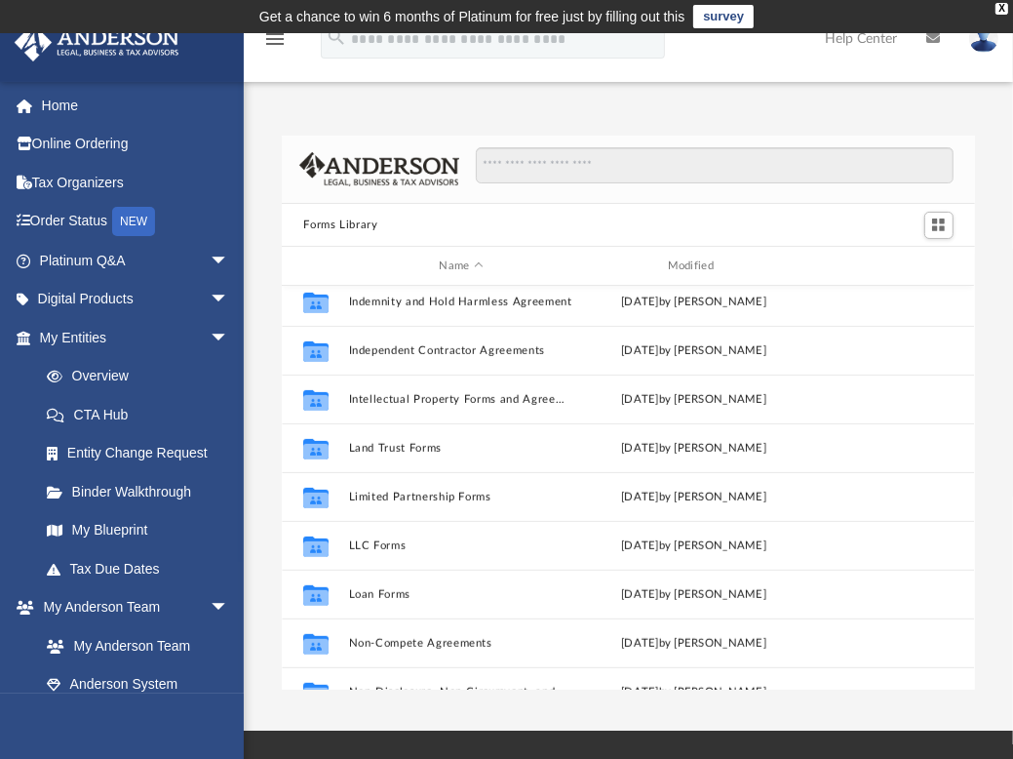
scroll to position [711, 0]
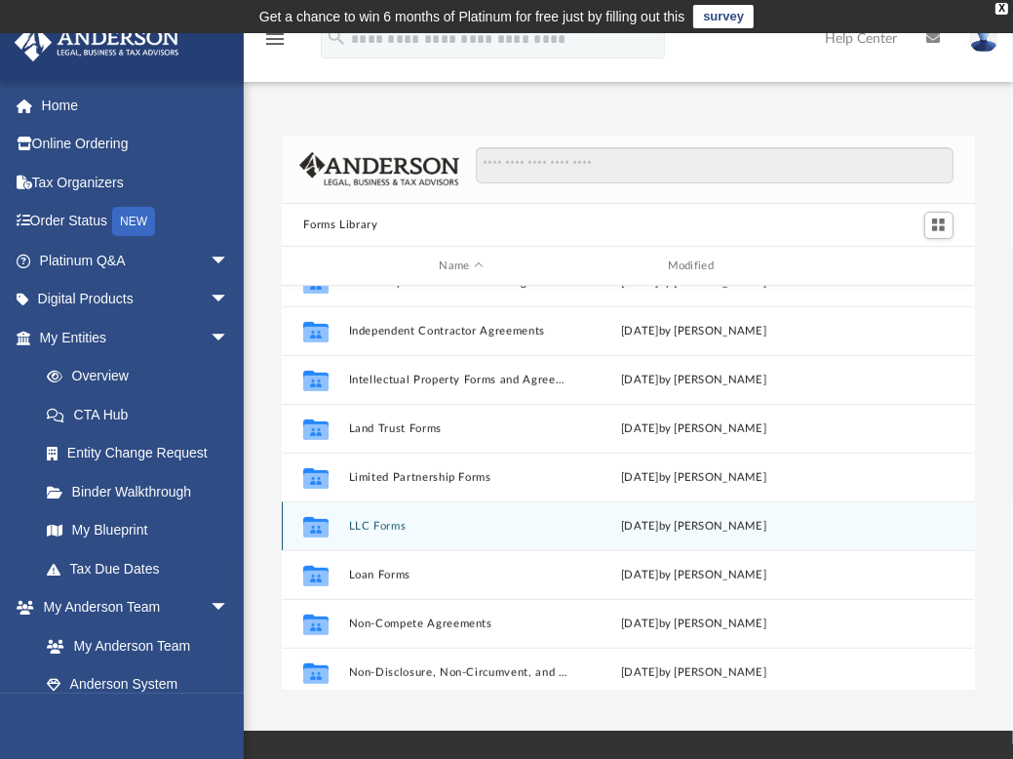
click at [394, 524] on button "LLC Forms" at bounding box center [461, 526] width 224 height 13
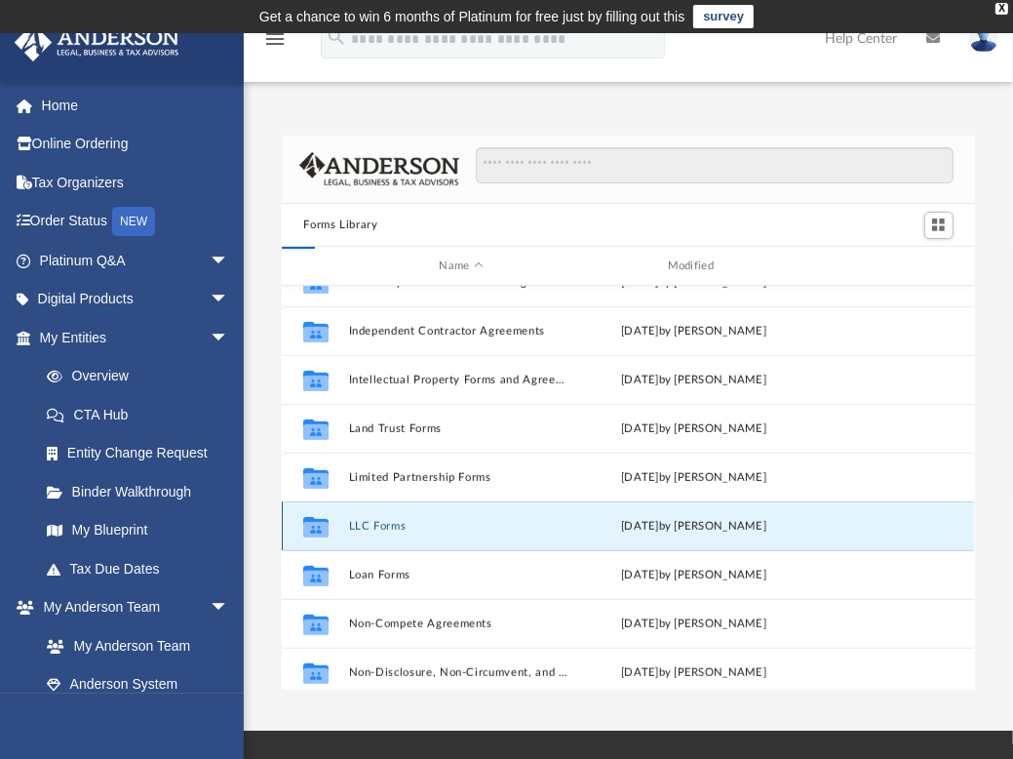
click at [394, 524] on button "LLC Forms" at bounding box center [461, 526] width 224 height 13
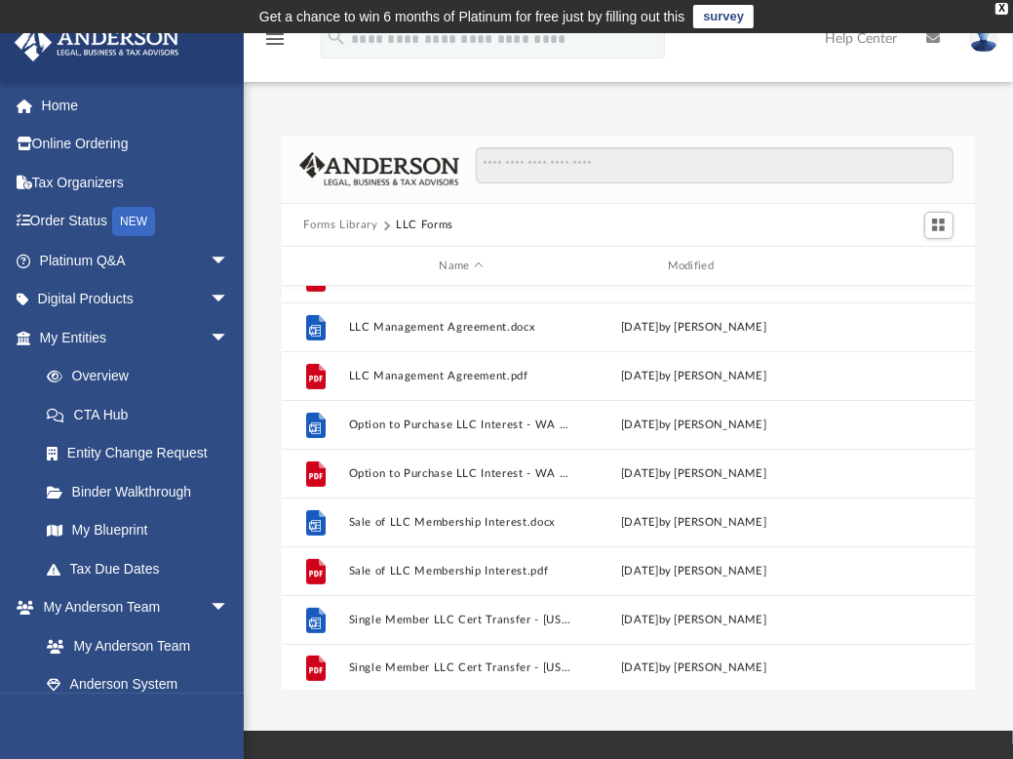
scroll to position [375, 0]
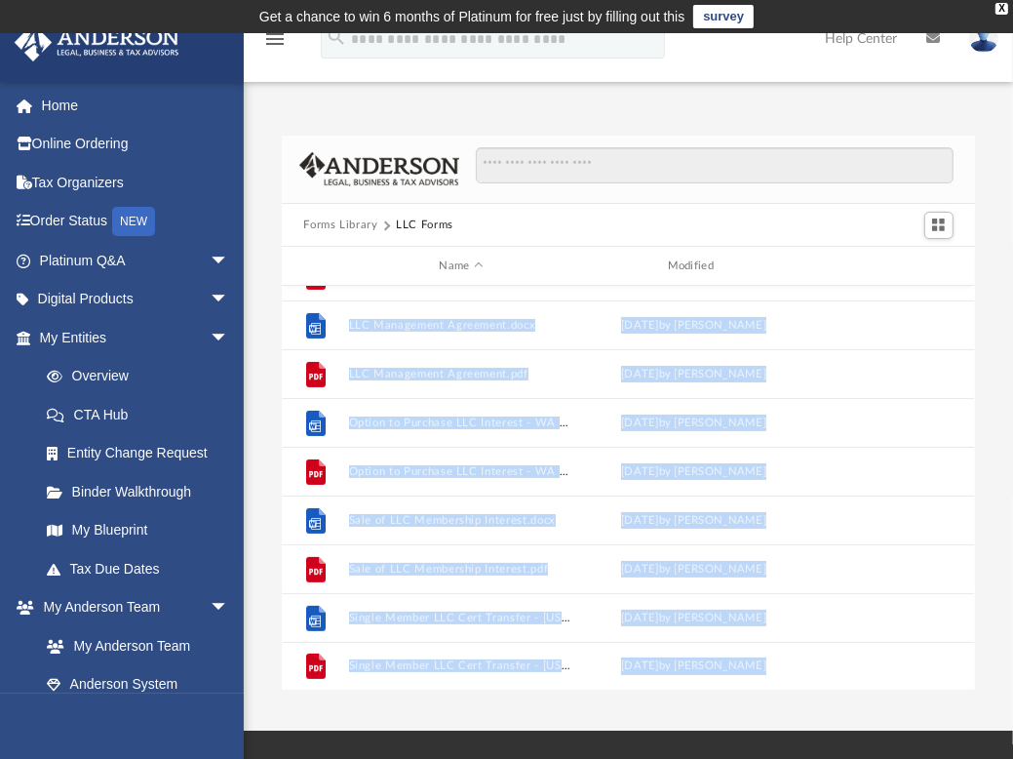
drag, startPoint x: 966, startPoint y: 649, endPoint x: 968, endPoint y: 621, distance: 27.5
click at [968, 621] on body "X Get a chance to win 6 months of Platinum for free just by filling out this su…" at bounding box center [506, 539] width 1013 height 1079
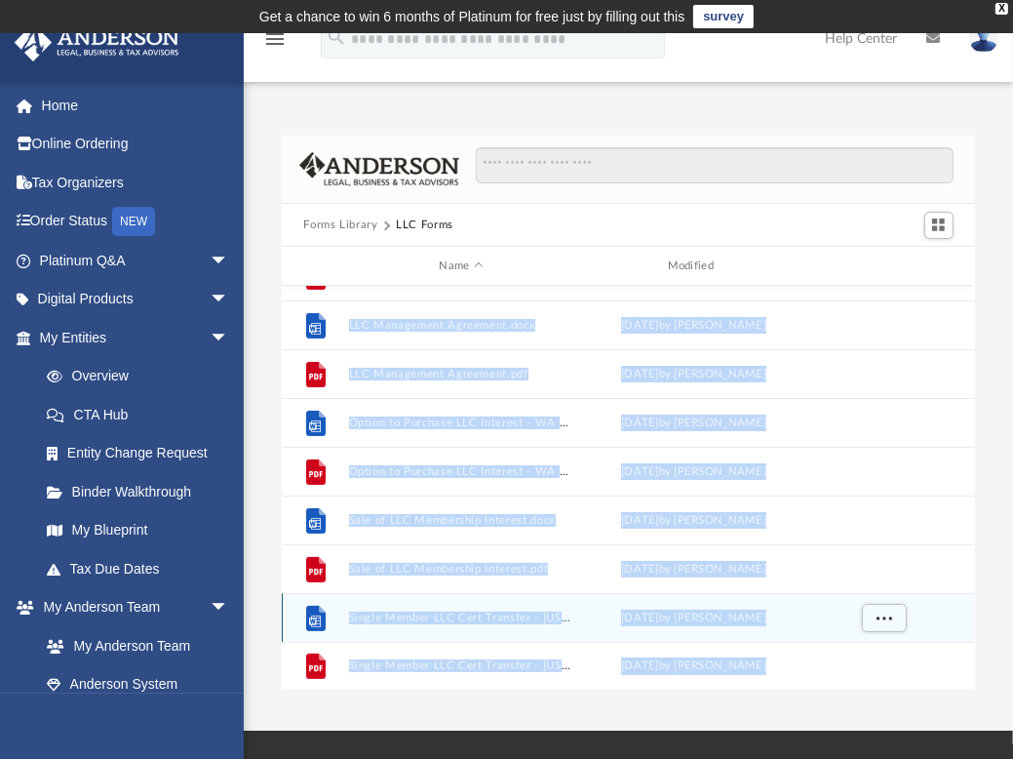
drag, startPoint x: 968, startPoint y: 621, endPoint x: 784, endPoint y: 604, distance: 185.2
click at [784, 604] on div "File Single Member LLC Cert Transfer - [US_STATE][GEOGRAPHIC_DATA]docx [DATE] b…" at bounding box center [628, 617] width 692 height 49
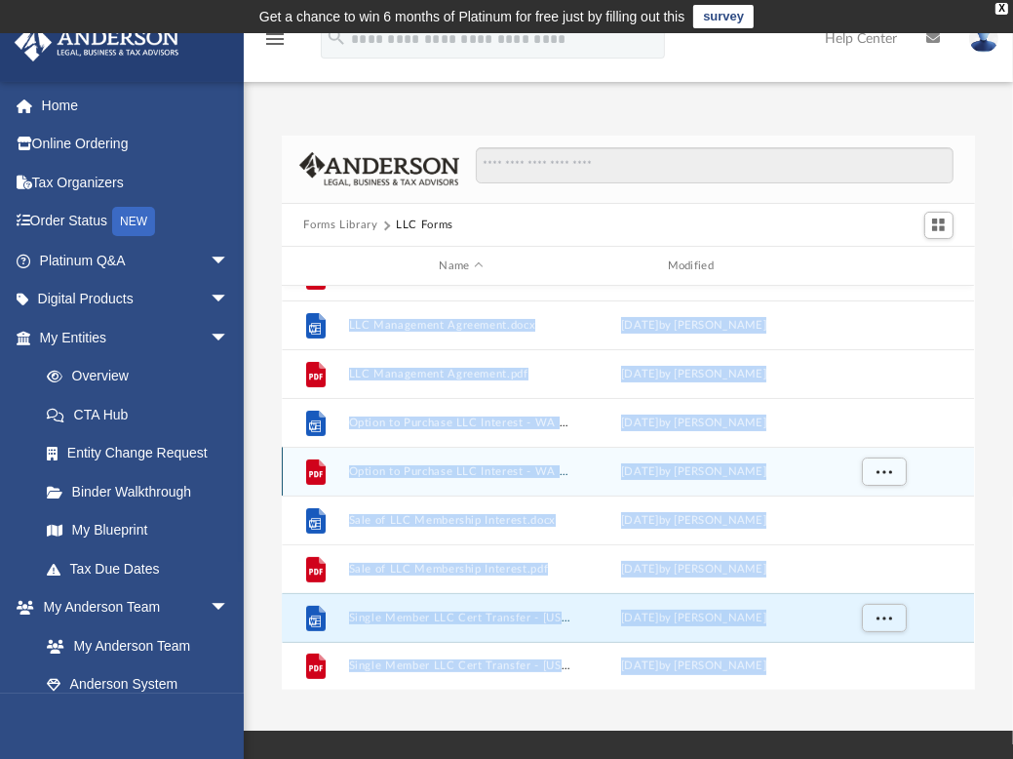
click at [821, 489] on div "grid" at bounding box center [883, 471] width 137 height 37
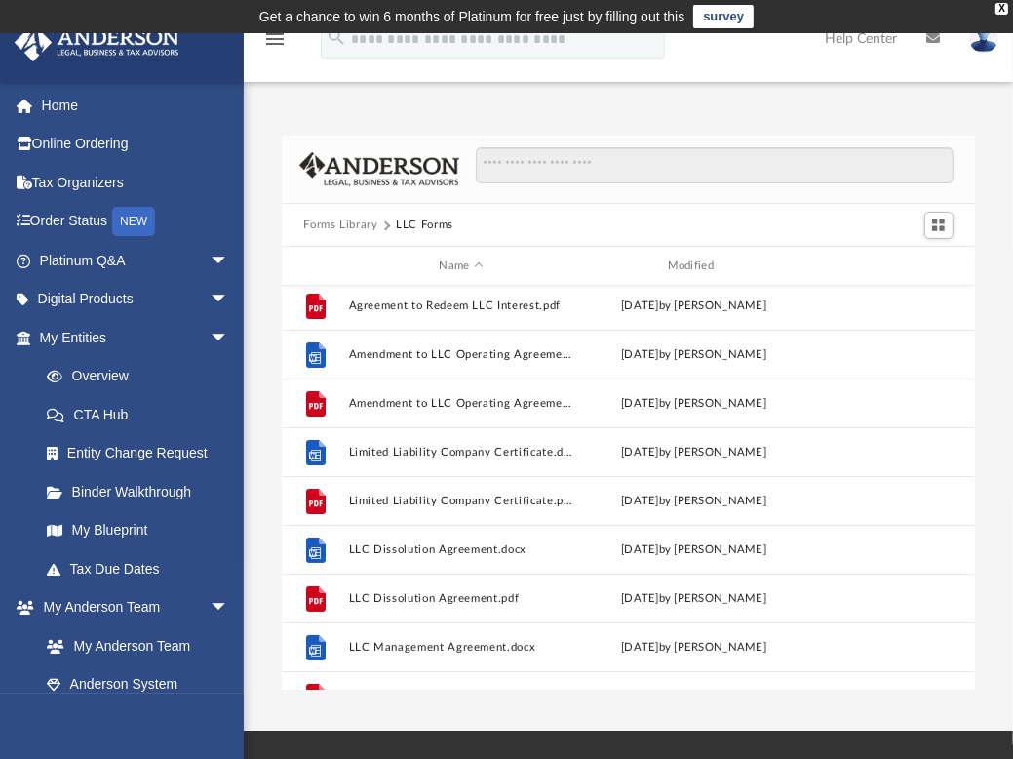
scroll to position [0, 0]
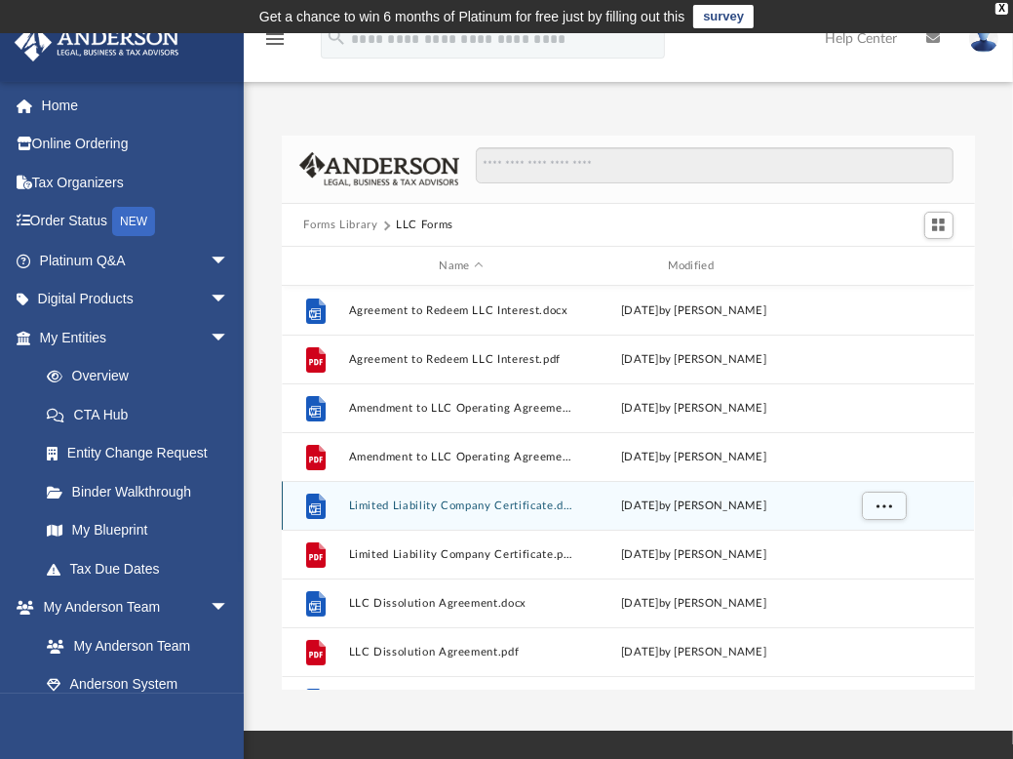
click at [435, 499] on button "Limited Liability Company Certificate.docx" at bounding box center [461, 505] width 224 height 13
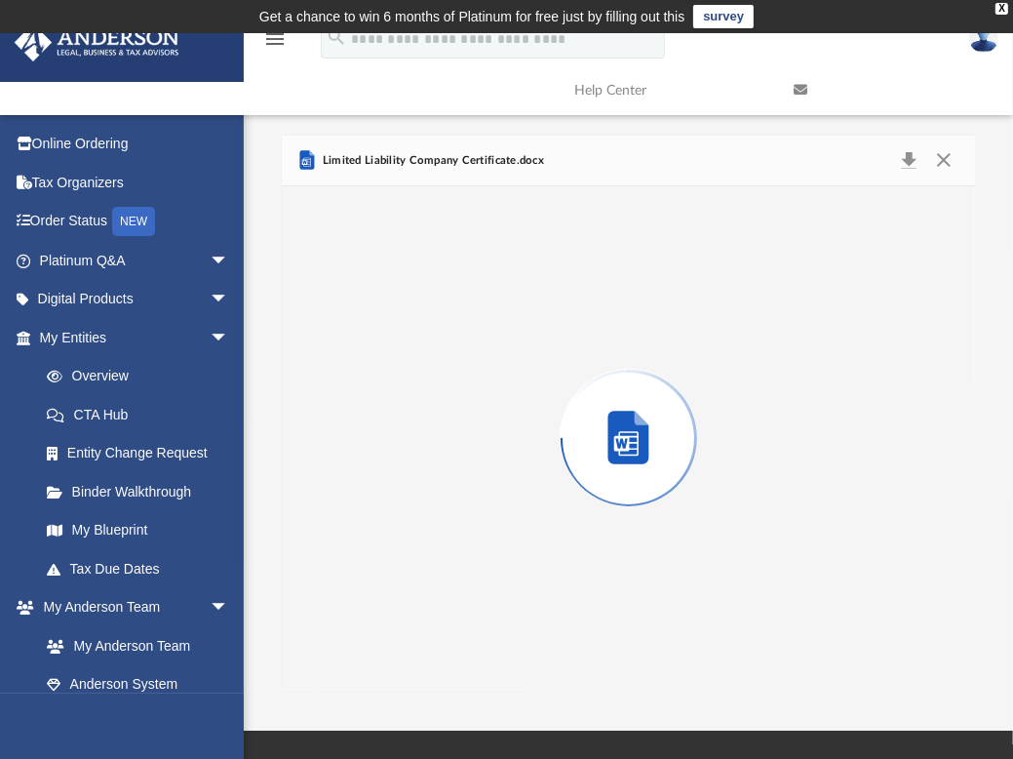
click at [435, 498] on div "Preview" at bounding box center [628, 437] width 692 height 503
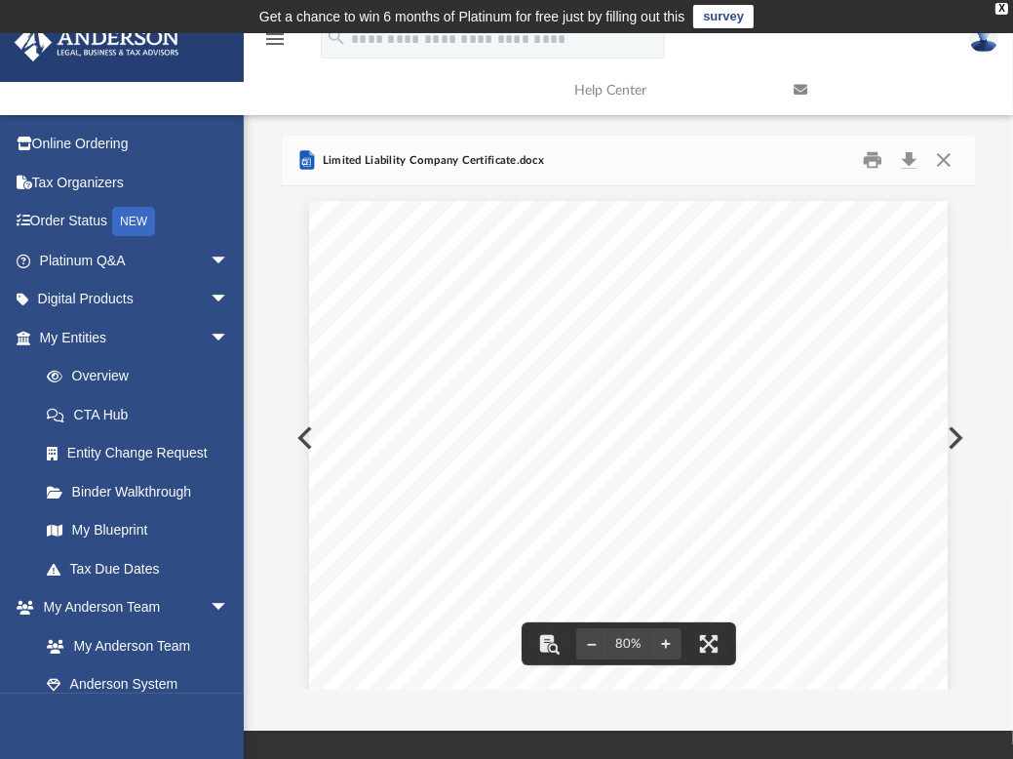
click at [309, 436] on div "LIMITED LIABILITY COMPANY CERTIFICATE The undersigned hereby certify as follows…" at bounding box center [628, 614] width 639 height 827
click at [299, 434] on button "Preview" at bounding box center [303, 438] width 43 height 55
click at [958, 430] on button "Preview" at bounding box center [953, 438] width 43 height 55
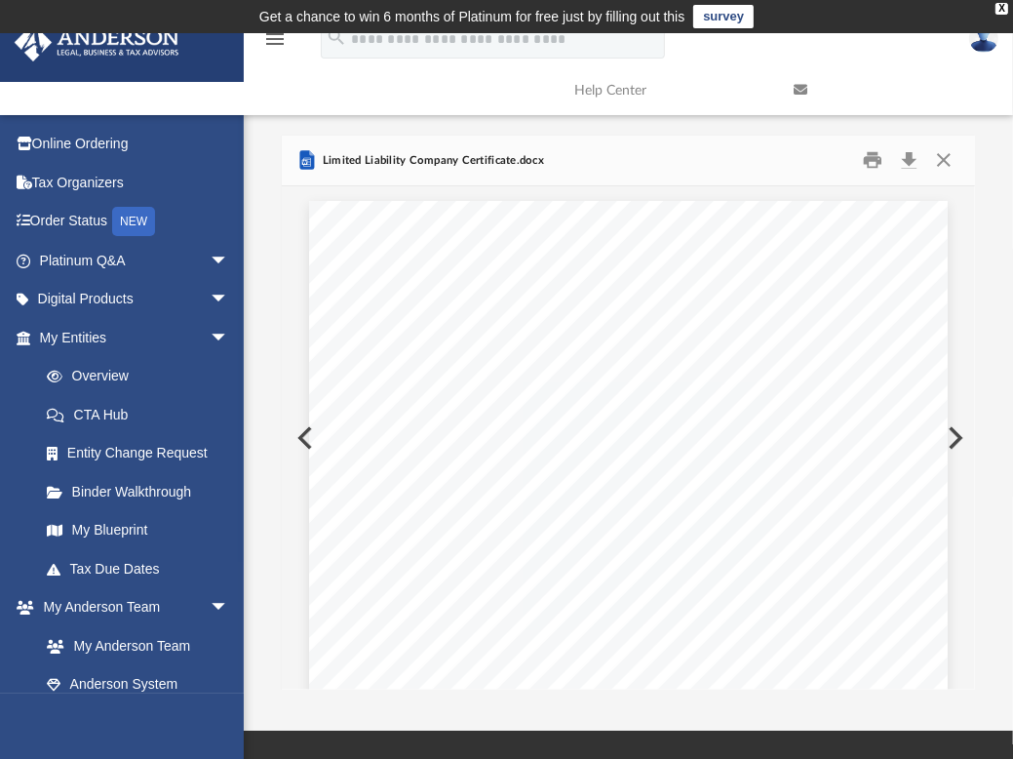
click at [958, 430] on button "Preview" at bounding box center [953, 438] width 43 height 55
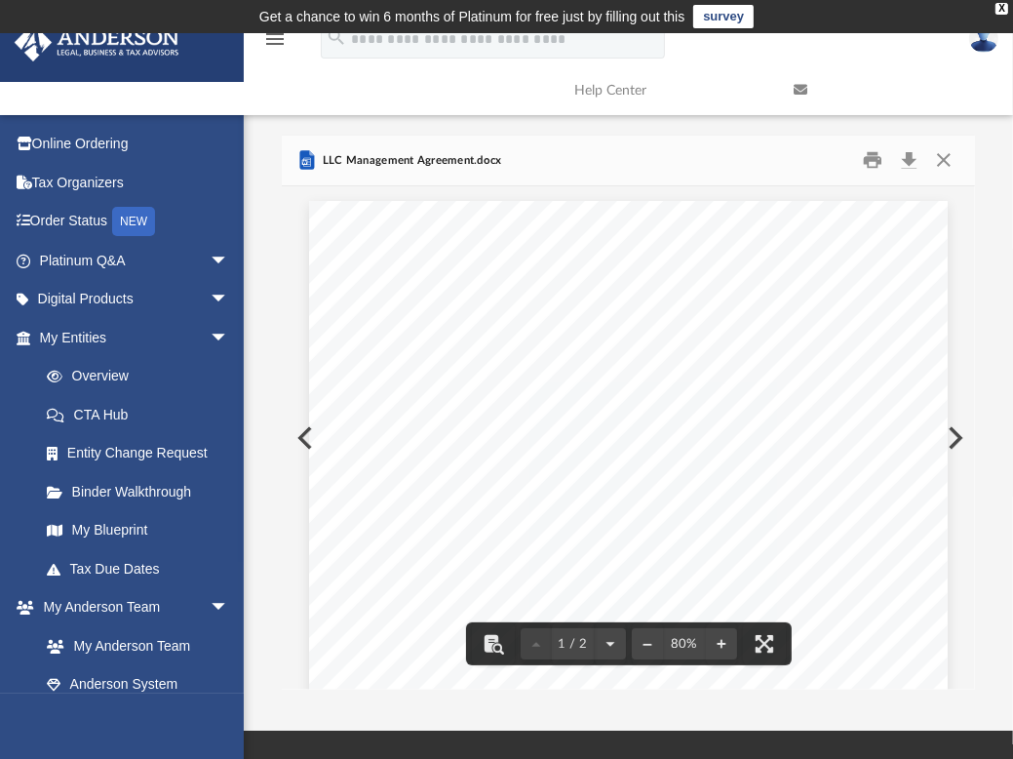
click at [955, 442] on button "Preview" at bounding box center [953, 438] width 43 height 55
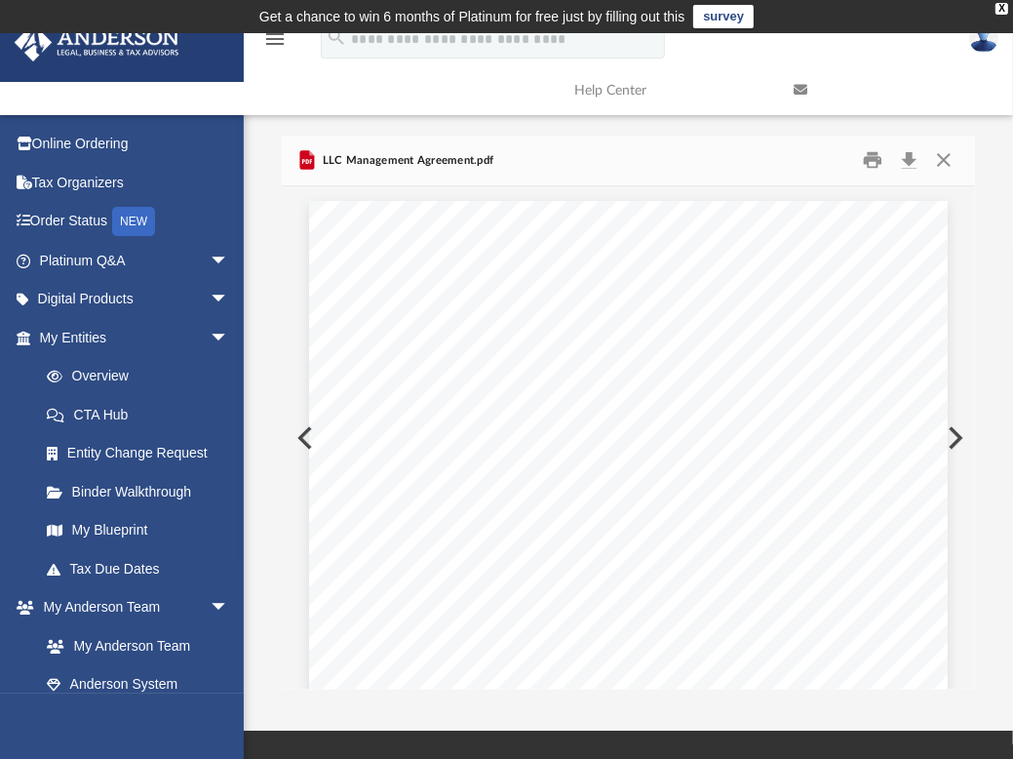
click at [955, 442] on button "Preview" at bounding box center [953, 438] width 43 height 55
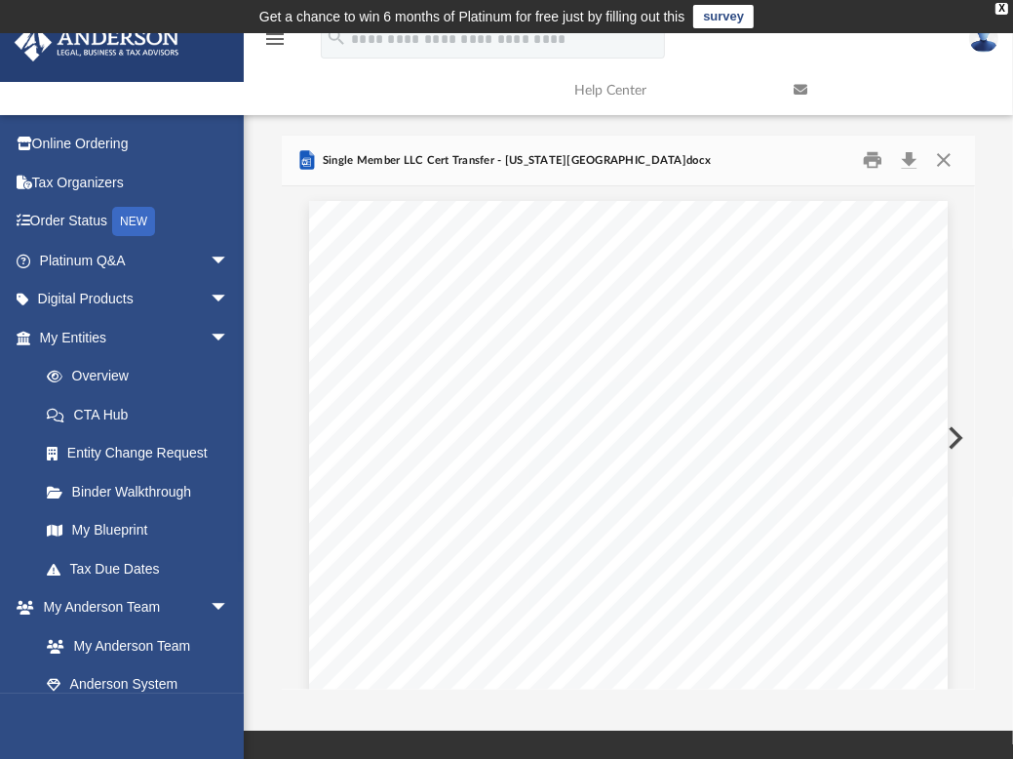
click at [955, 442] on button "Preview" at bounding box center [953, 438] width 43 height 55
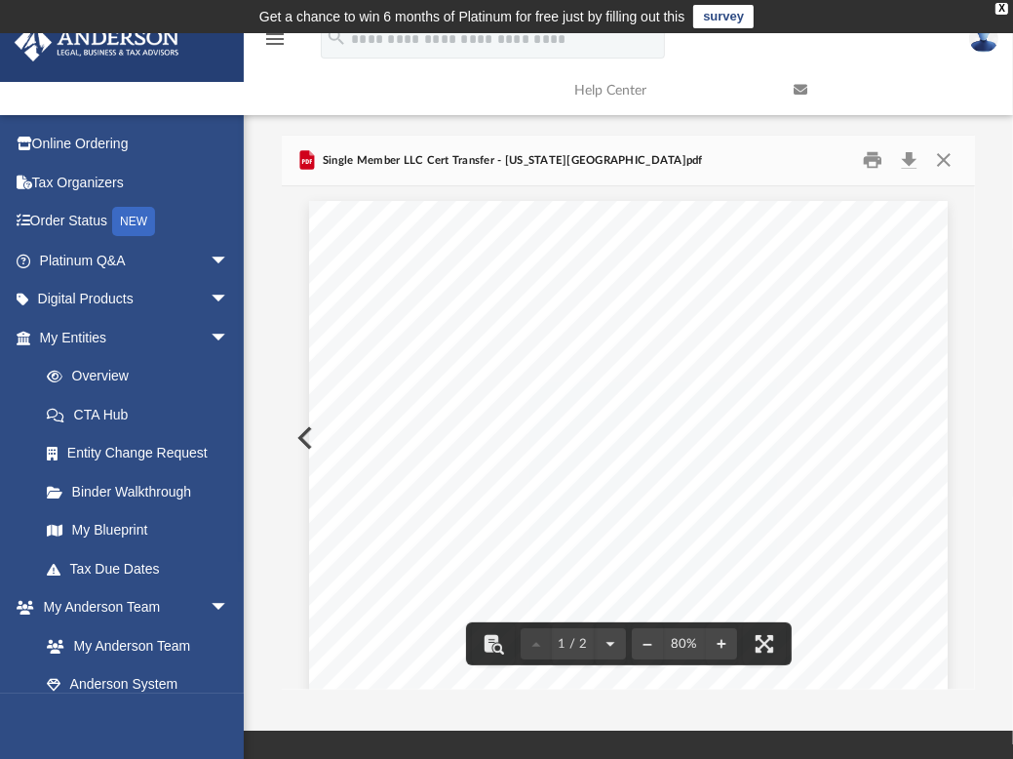
click at [896, 610] on div "_______________________ , LLC A Washington Limited Liability Company Certificat…" at bounding box center [628, 614] width 639 height 827
click at [309, 436] on div "_______________________ , LLC A Washington Limited Liability Company Certificat…" at bounding box center [628, 614] width 639 height 827
click at [309, 438] on div "_______________________ , LLC A Washington Limited Liability Company Certificat…" at bounding box center [628, 614] width 639 height 827
click at [296, 434] on button "Preview" at bounding box center [303, 438] width 43 height 55
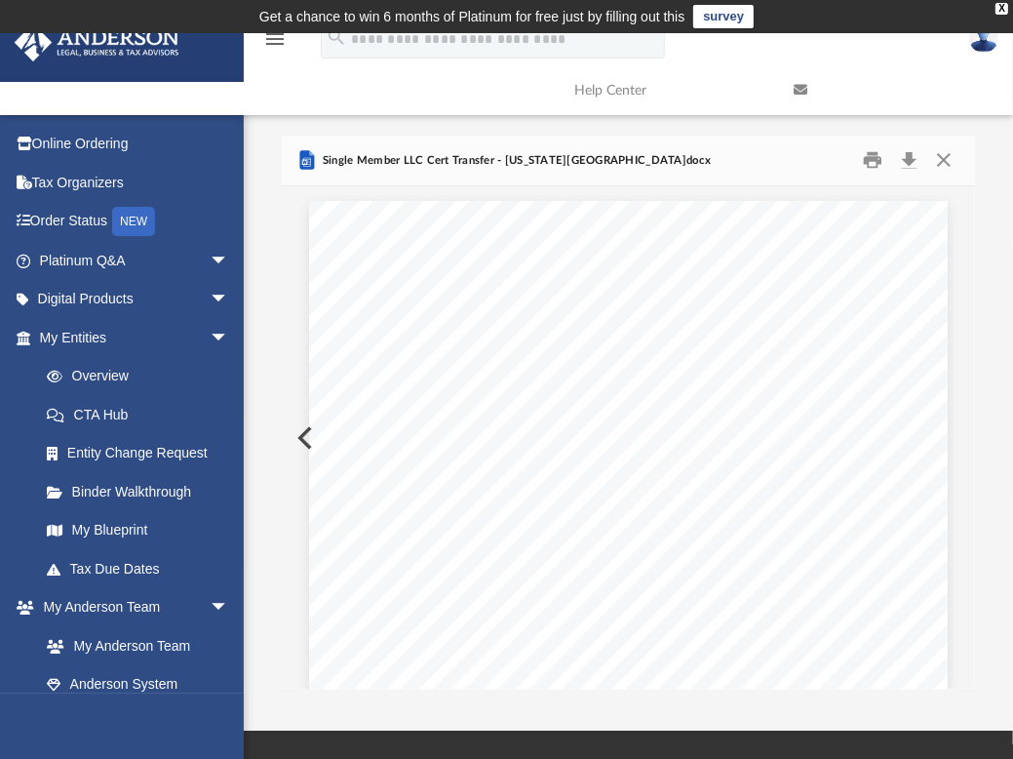
click at [296, 434] on button "Preview" at bounding box center [303, 438] width 43 height 55
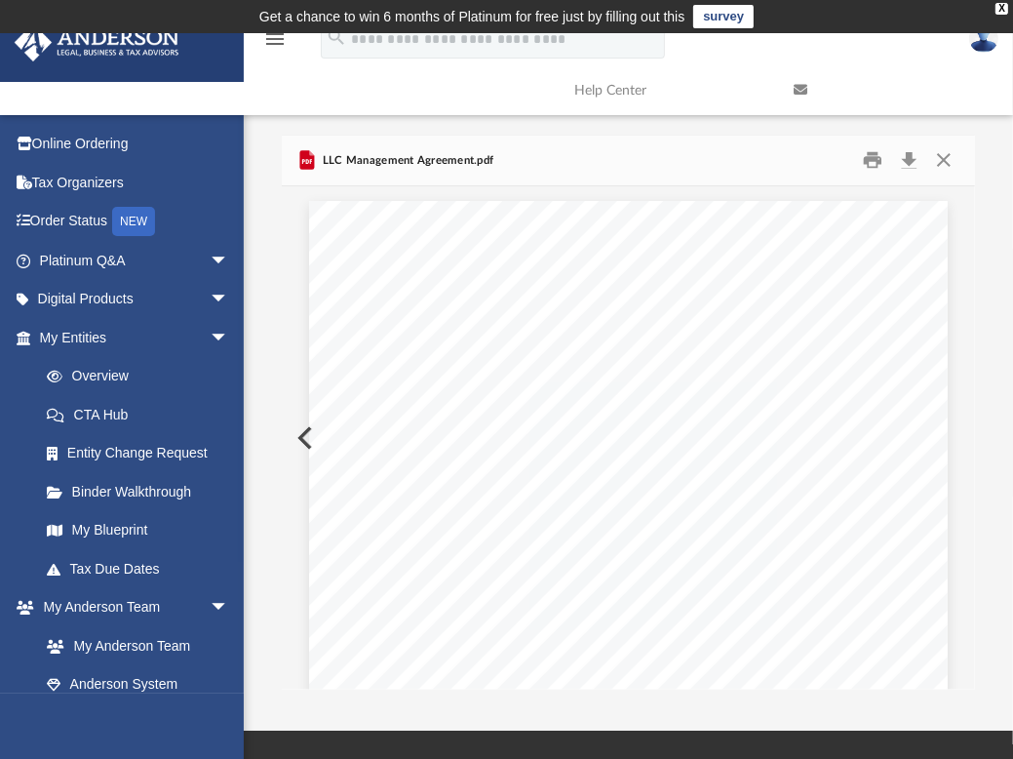
click at [296, 434] on button "Preview" at bounding box center [303, 438] width 43 height 55
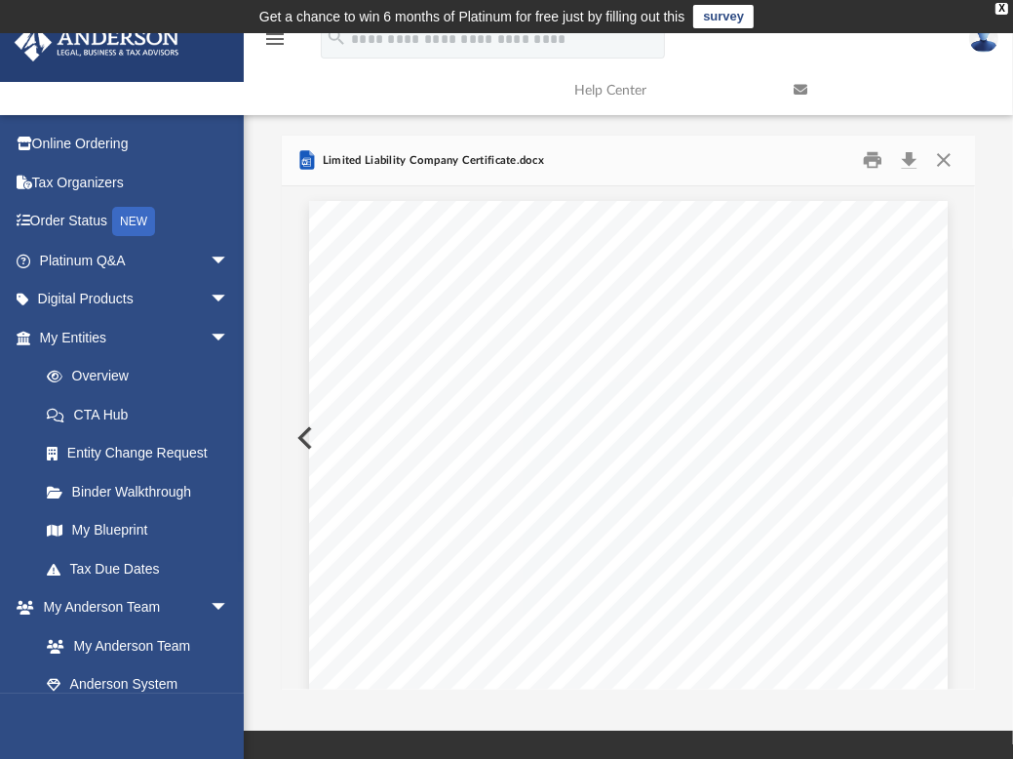
click at [296, 434] on button "Preview" at bounding box center [303, 438] width 43 height 55
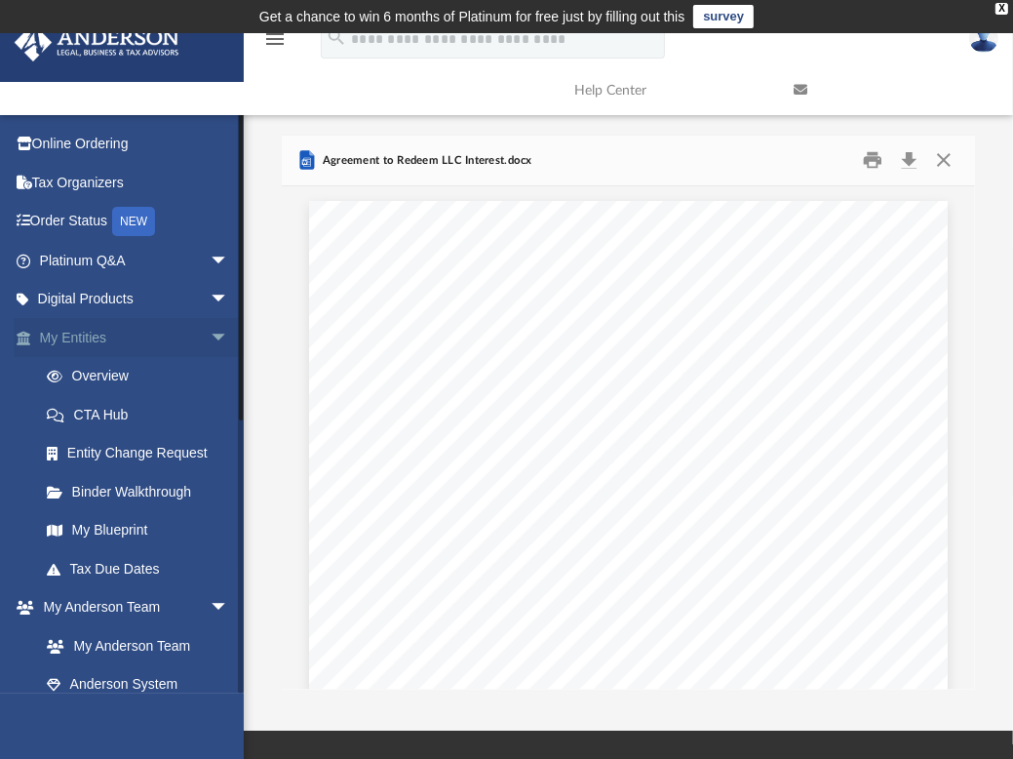
click at [211, 328] on span "arrow_drop_down" at bounding box center [229, 338] width 39 height 40
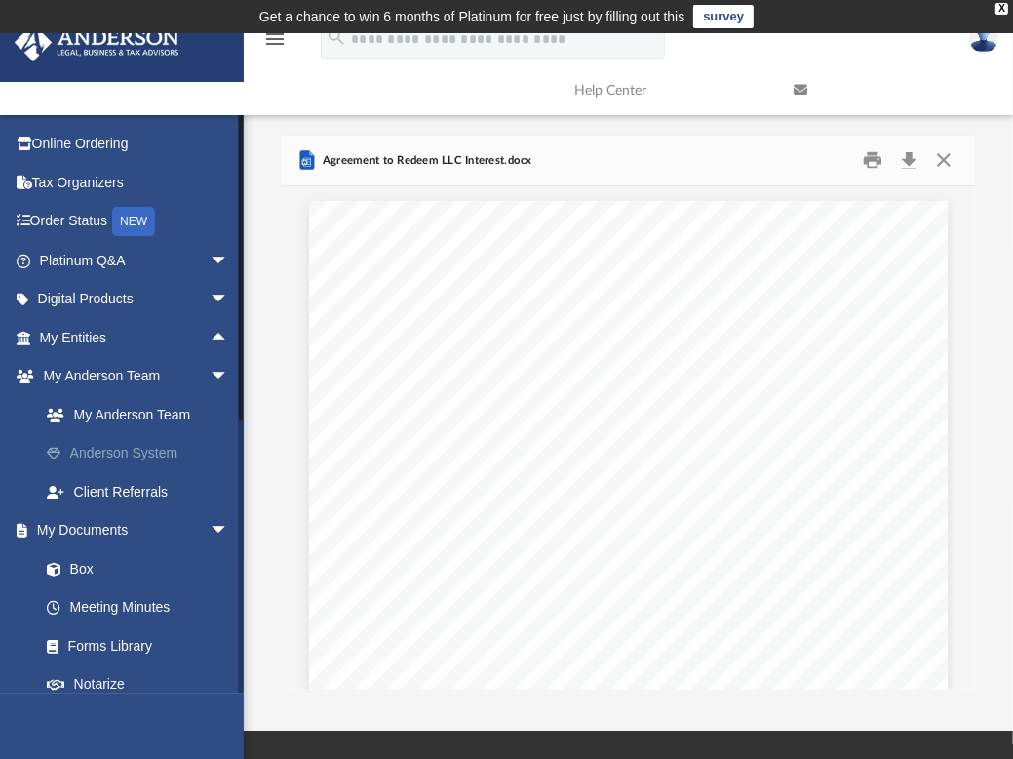
click at [161, 457] on link "Anderson System" at bounding box center [142, 453] width 231 height 39
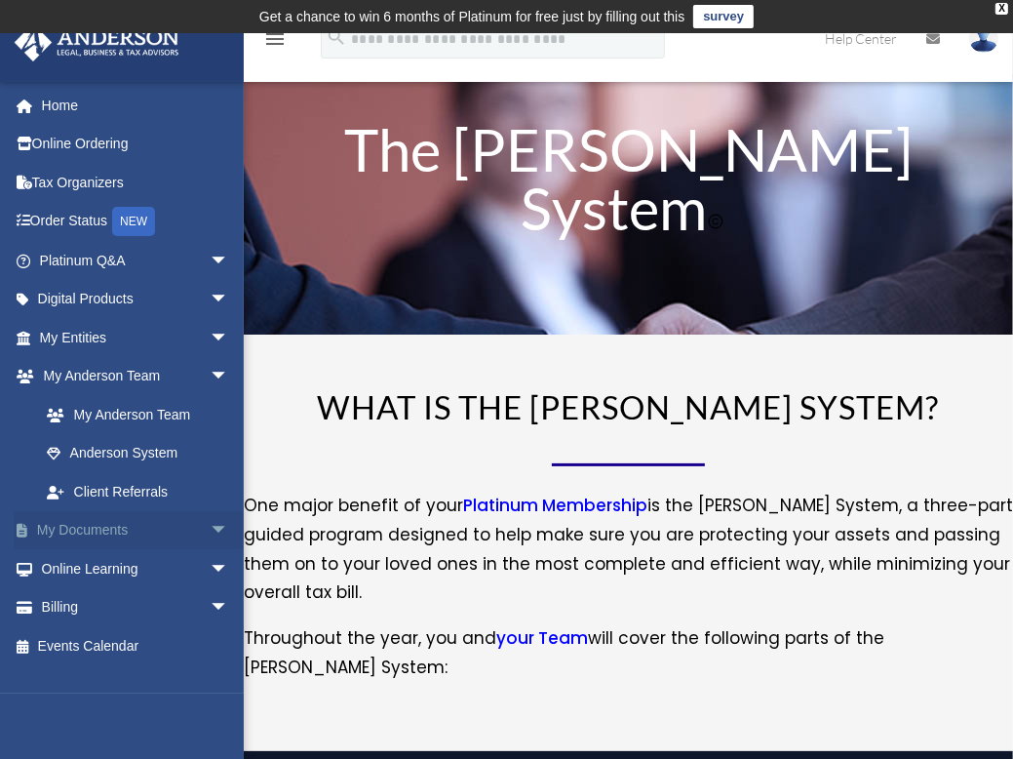
click at [107, 535] on link "My Documents arrow_drop_down" at bounding box center [136, 530] width 245 height 39
click at [107, 531] on link "My Documents arrow_drop_down" at bounding box center [136, 530] width 245 height 39
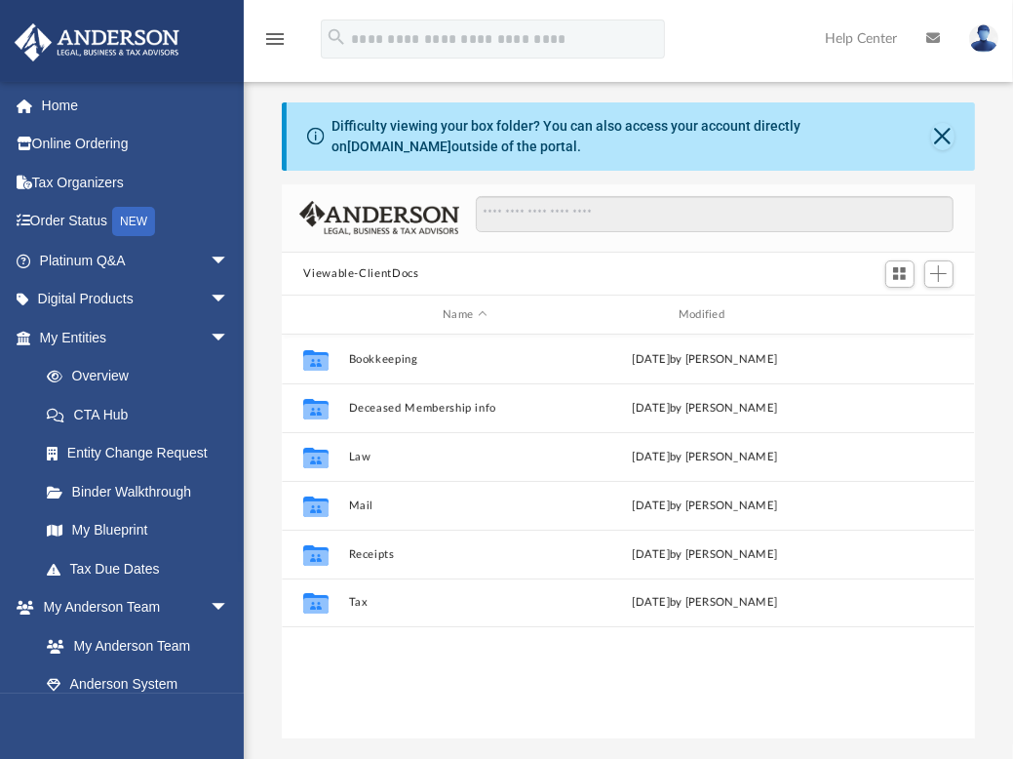
scroll to position [428, 678]
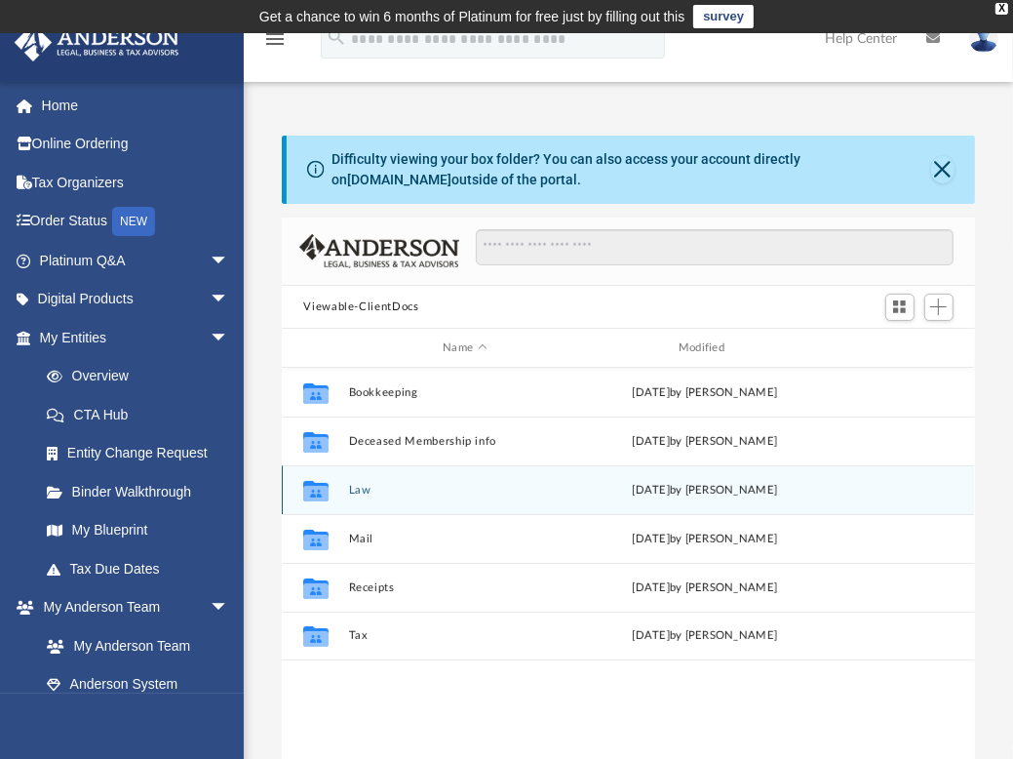
click at [360, 496] on div "Collaborated Folder Law [DATE] by [PERSON_NAME]" at bounding box center [628, 489] width 692 height 49
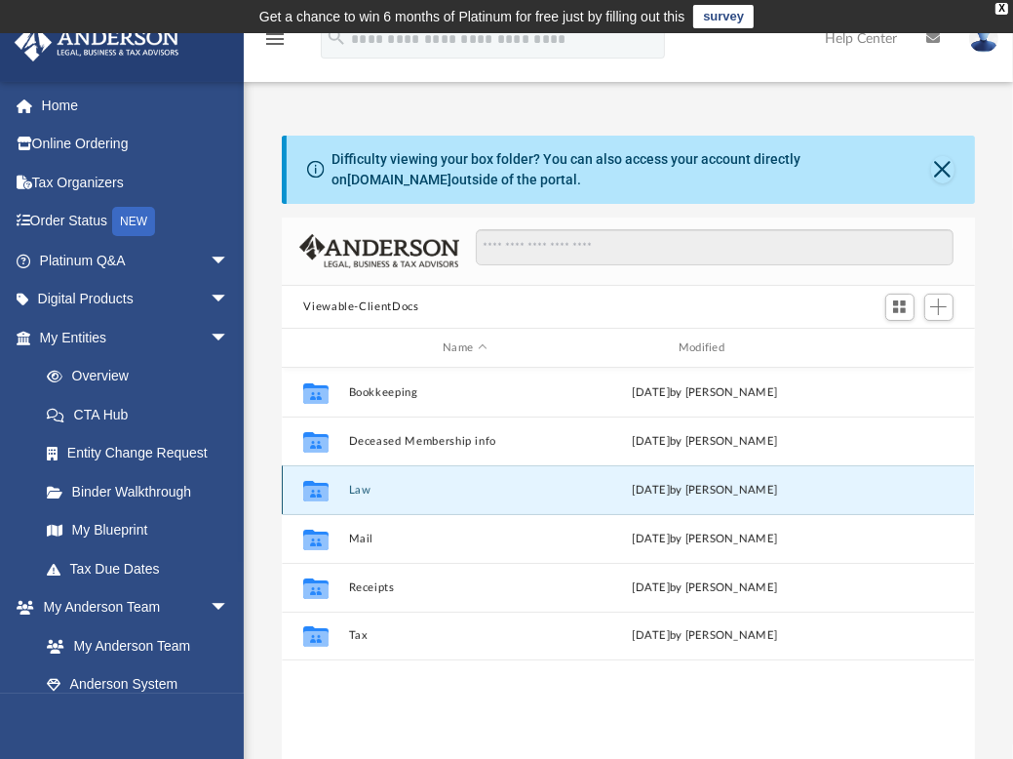
click at [360, 496] on div "Collaborated Folder Law [DATE] by [PERSON_NAME]" at bounding box center [628, 489] width 692 height 49
drag, startPoint x: 360, startPoint y: 496, endPoint x: 349, endPoint y: 489, distance: 13.3
click at [349, 489] on div "Collaborated Folder Law [DATE] by [PERSON_NAME]" at bounding box center [628, 489] width 692 height 49
click at [349, 489] on button "Law" at bounding box center [465, 490] width 232 height 13
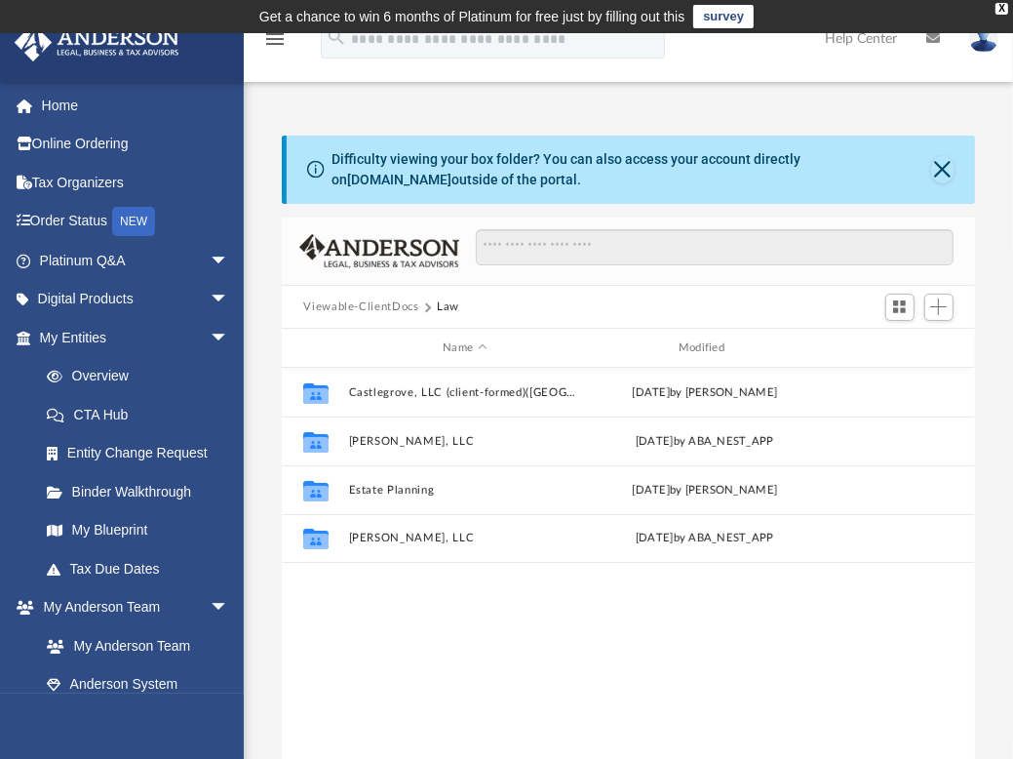
drag, startPoint x: 349, startPoint y: 489, endPoint x: 414, endPoint y: 594, distance: 123.4
click at [414, 594] on div "Collaborated Folder Castlegrove, LLC (client-formed)([GEOGRAPHIC_DATA]) [DATE] …" at bounding box center [628, 570] width 692 height 404
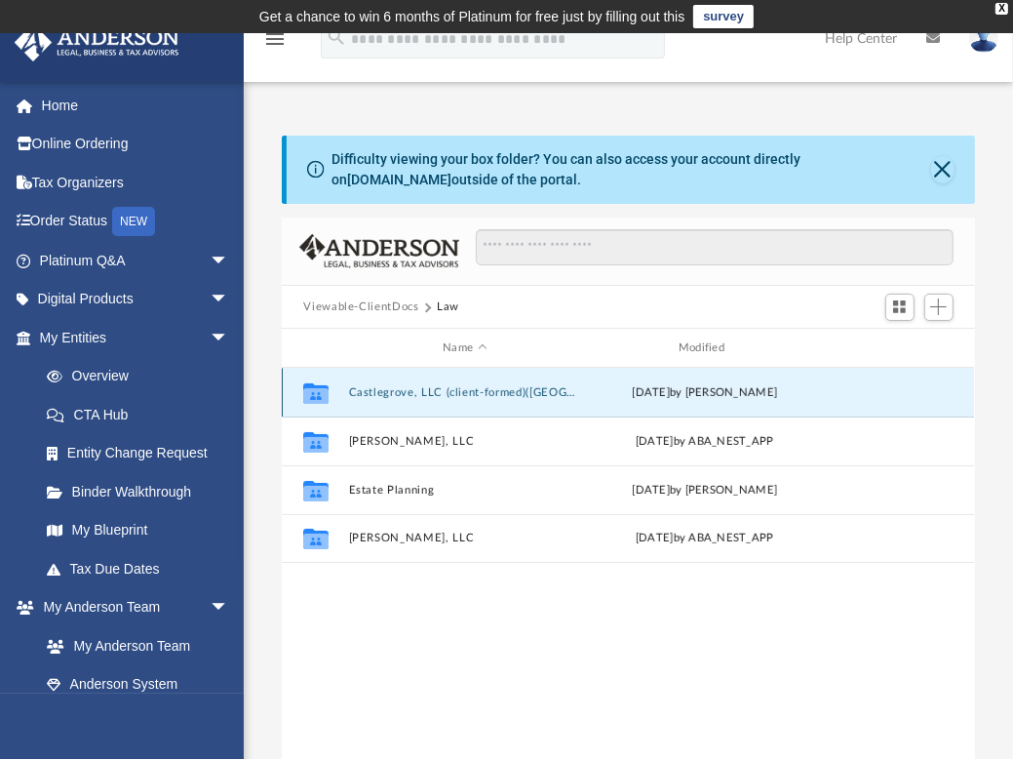
click at [415, 392] on button "Castlegrove, LLC (client-formed)([GEOGRAPHIC_DATA])" at bounding box center [465, 392] width 232 height 13
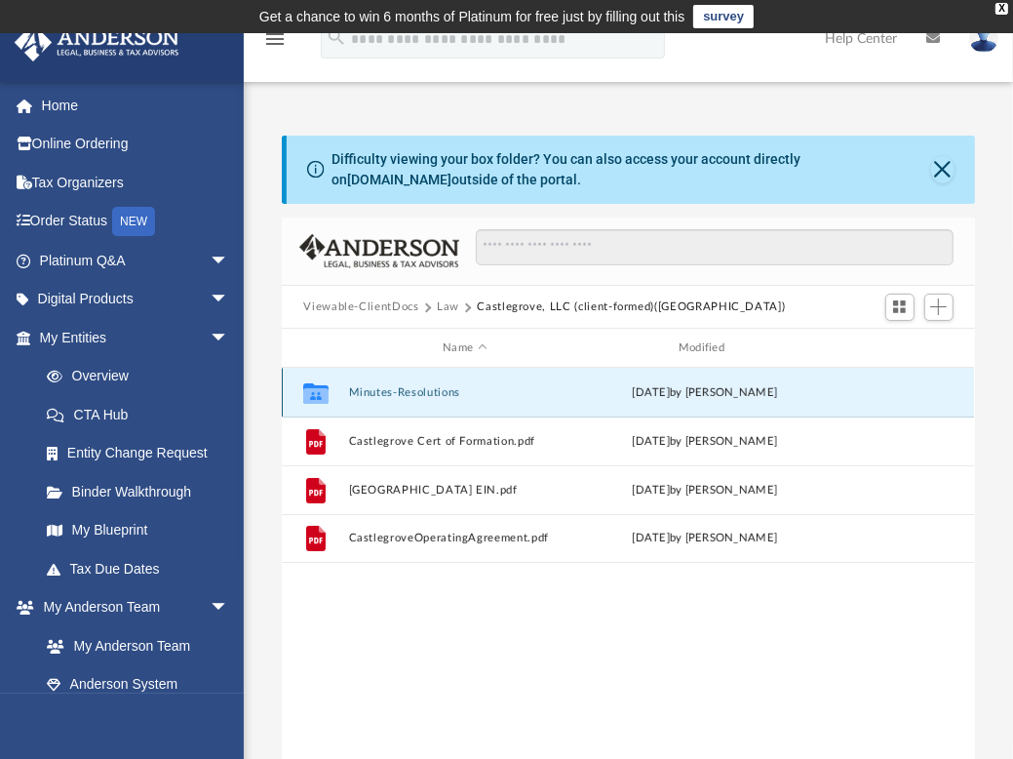
click at [421, 391] on button "Minutes-Resolutions" at bounding box center [465, 392] width 232 height 13
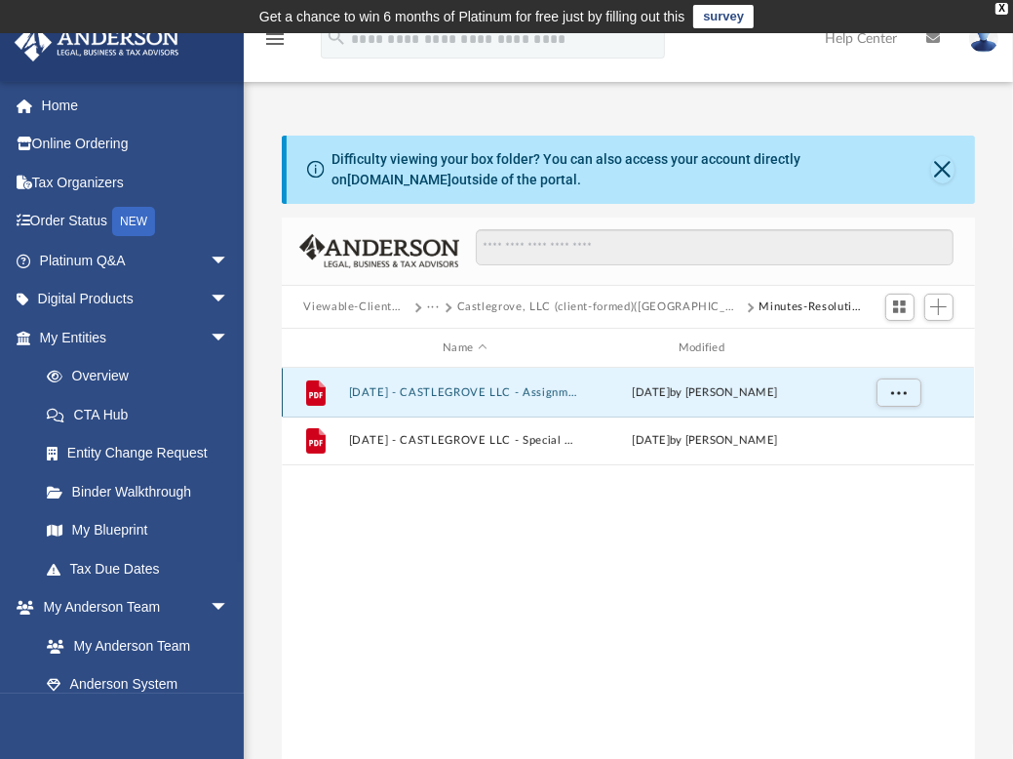
click at [456, 390] on button "[DATE] - CASTLEGROVE LLC - Assignment of Interest.pdf" at bounding box center [465, 392] width 232 height 13
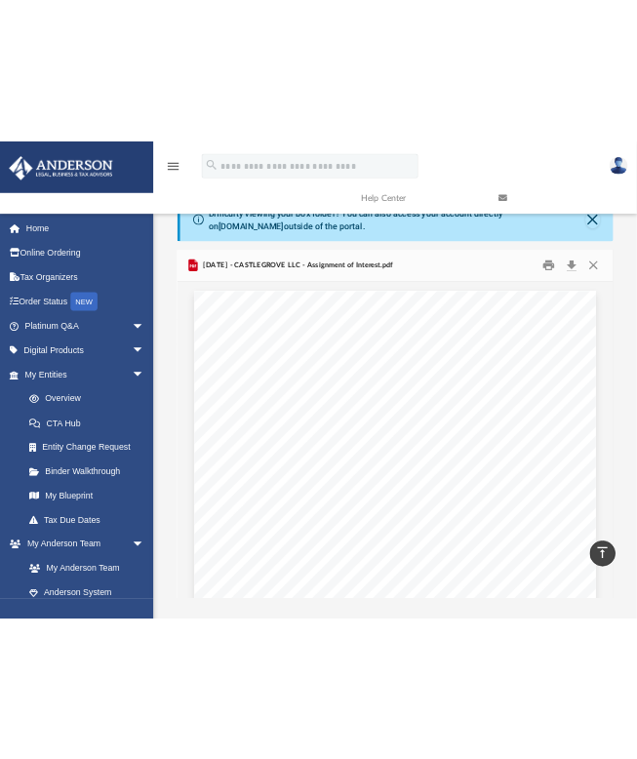
scroll to position [0, 0]
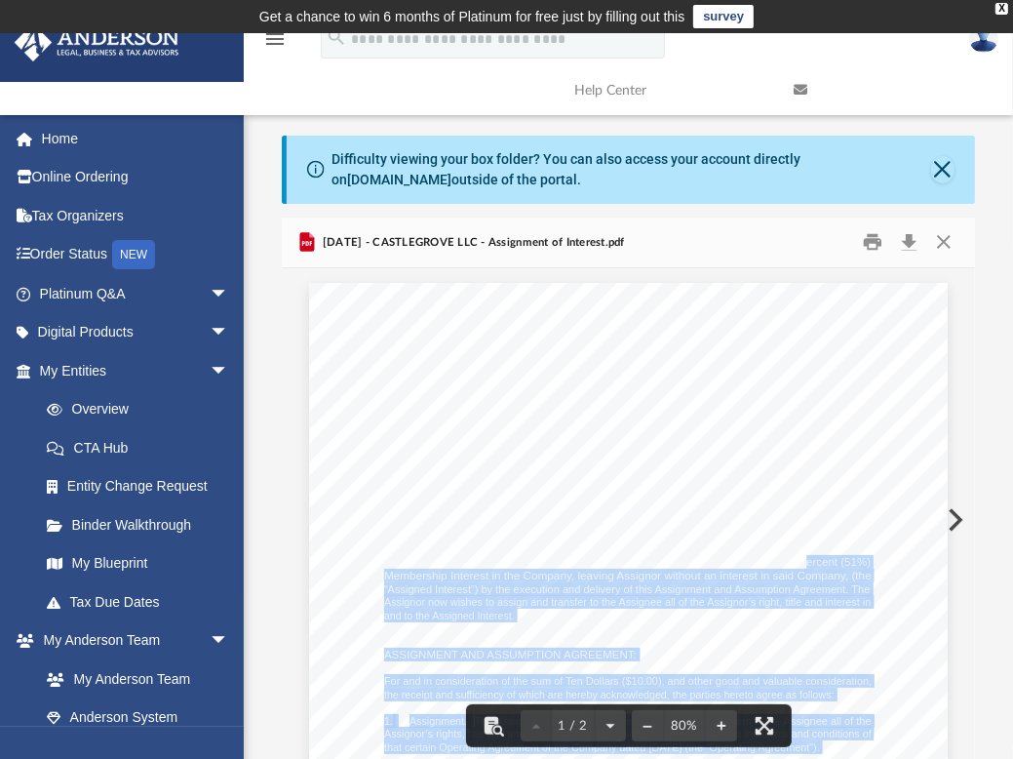
drag, startPoint x: 796, startPoint y: 562, endPoint x: 776, endPoint y: 555, distance: 20.7
click at [776, 557] on span "WHEREAS, the Assignor proposes to assign, transfer and sell to Assignee fifty o…" at bounding box center [627, 563] width 487 height 12
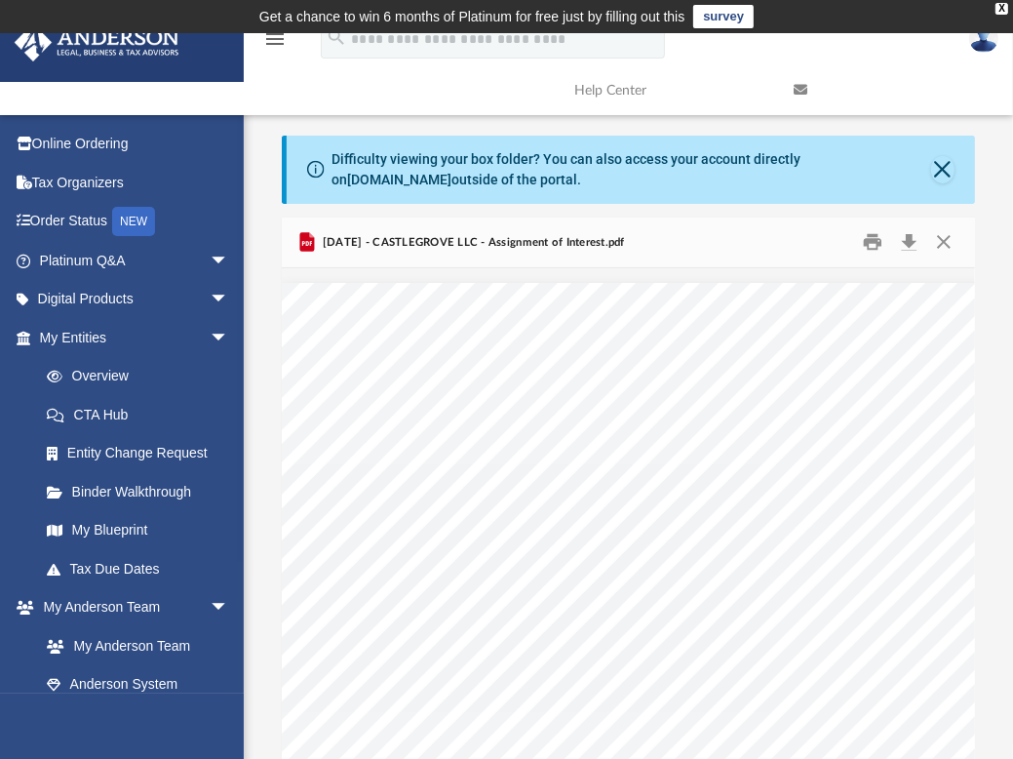
scroll to position [16, 16]
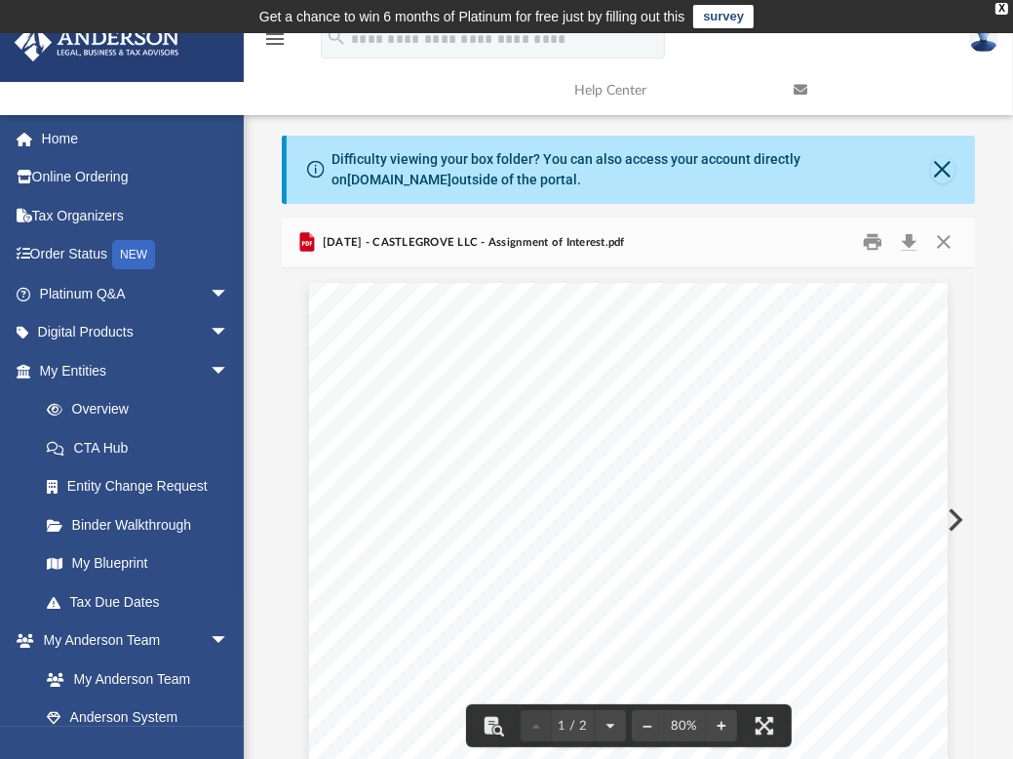
click at [499, 246] on span "[DATE] - CASTLEGROVE LLC - Assignment of Interest.pdf" at bounding box center [472, 243] width 306 height 18
click at [961, 512] on button "Preview" at bounding box center [953, 520] width 43 height 55
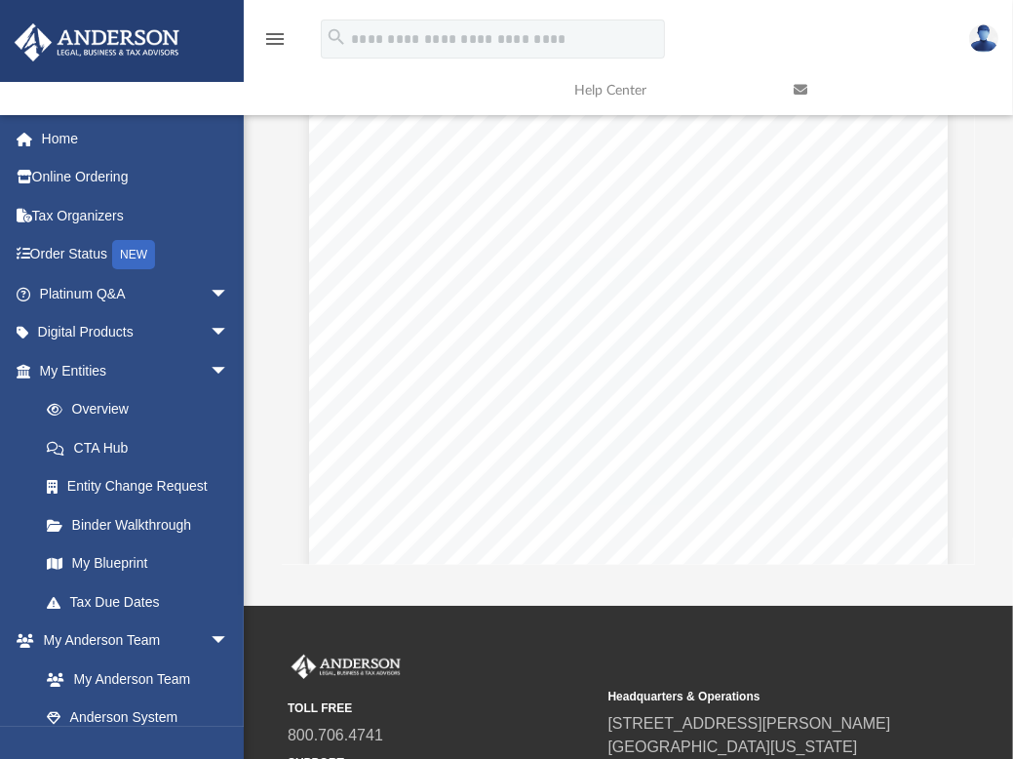
scroll to position [0, 0]
